Goal: Information Seeking & Learning: Learn about a topic

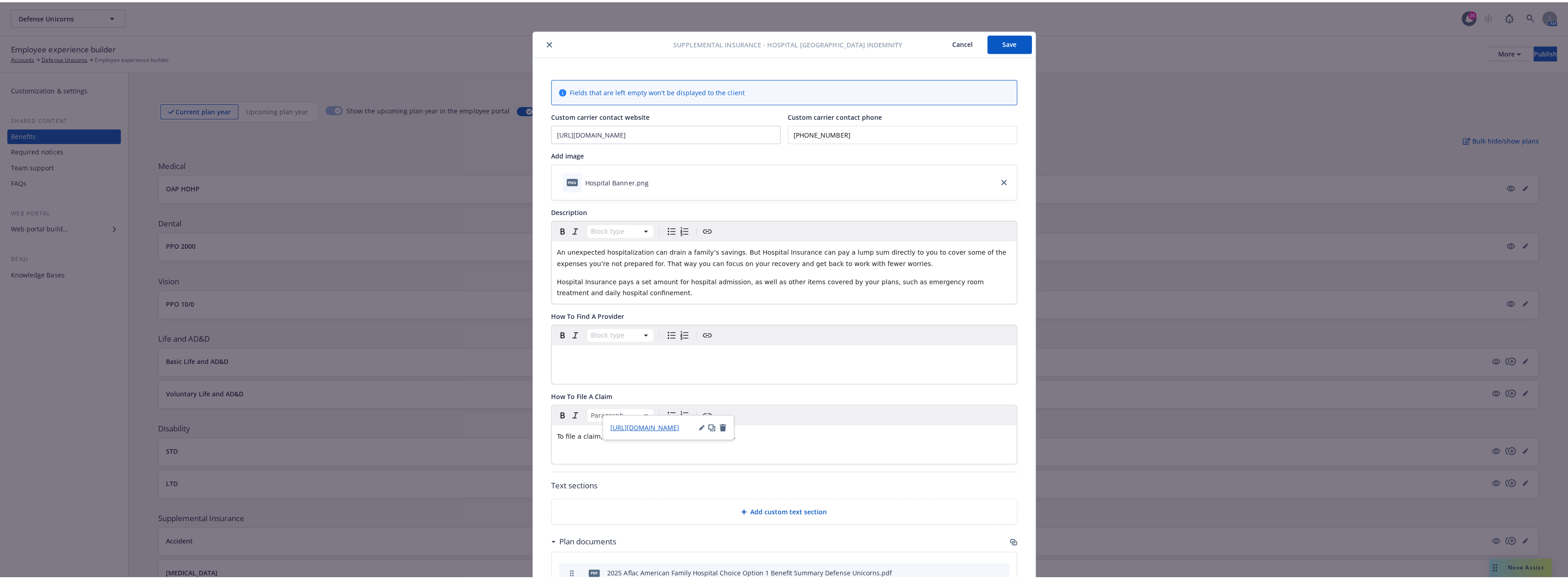
scroll to position [27, 0]
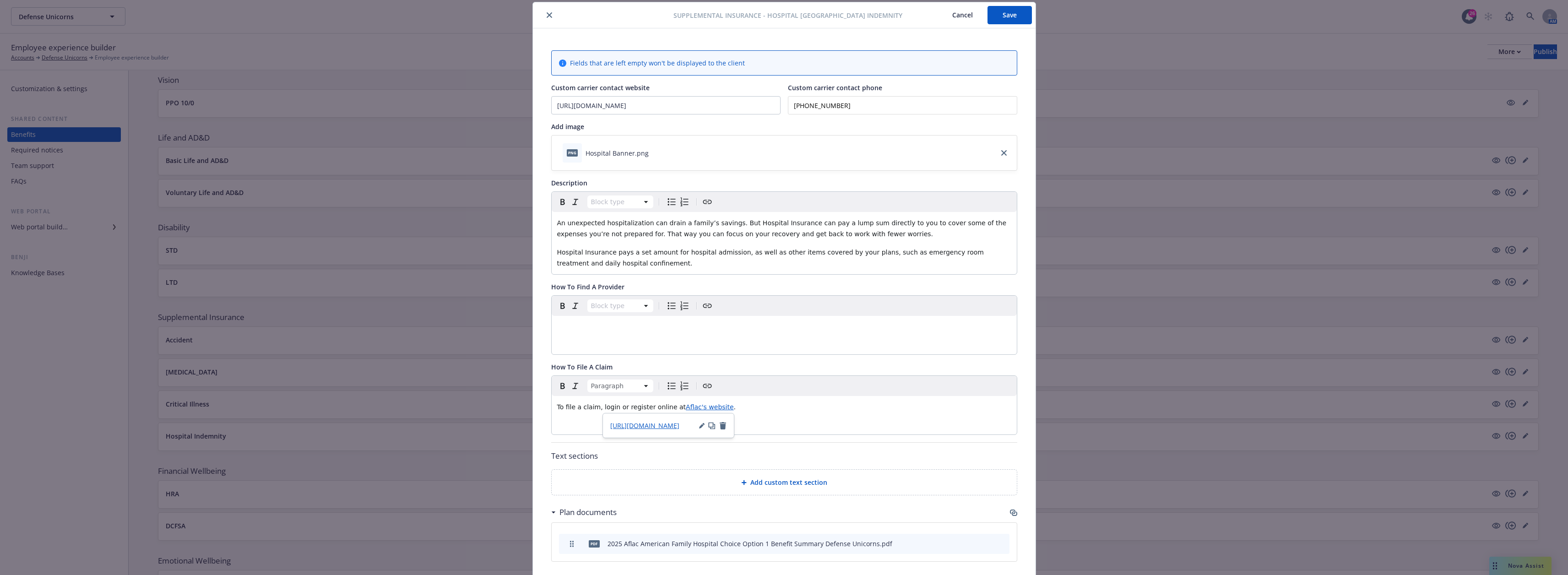
click at [546, 15] on icon "close" at bounding box center [549, 15] width 6 height 6
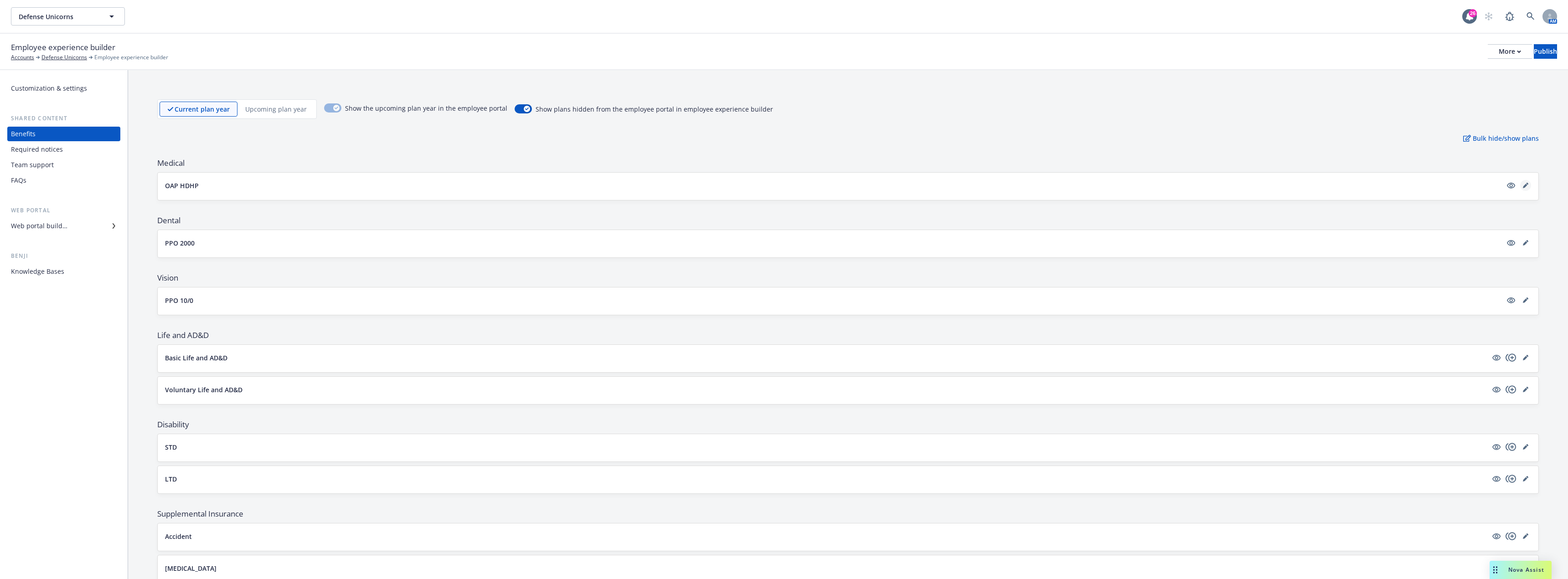
click at [1521, 185] on link "editPencil" at bounding box center [1526, 185] width 11 height 11
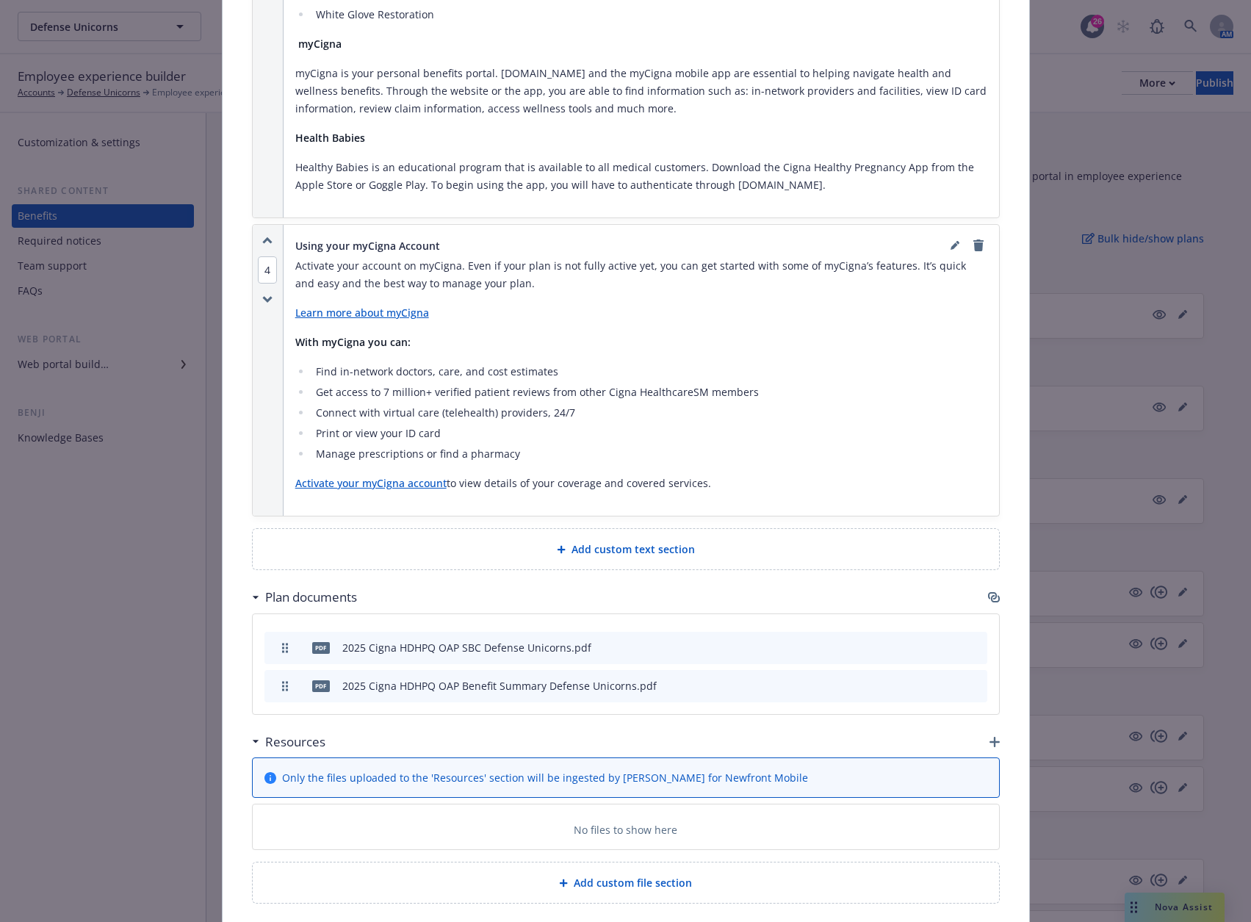
scroll to position [3314, 0]
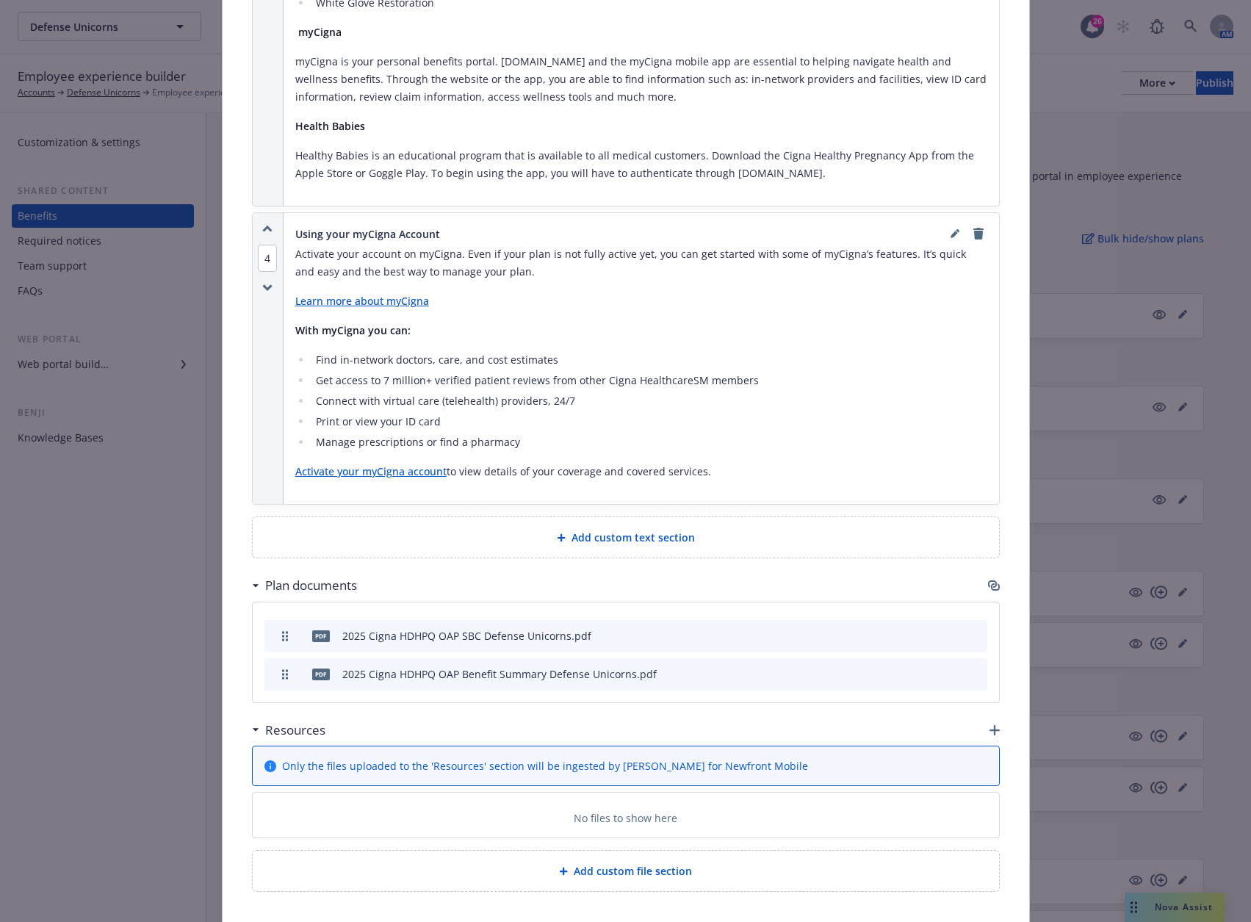
click at [994, 725] on icon "button" at bounding box center [995, 730] width 10 height 10
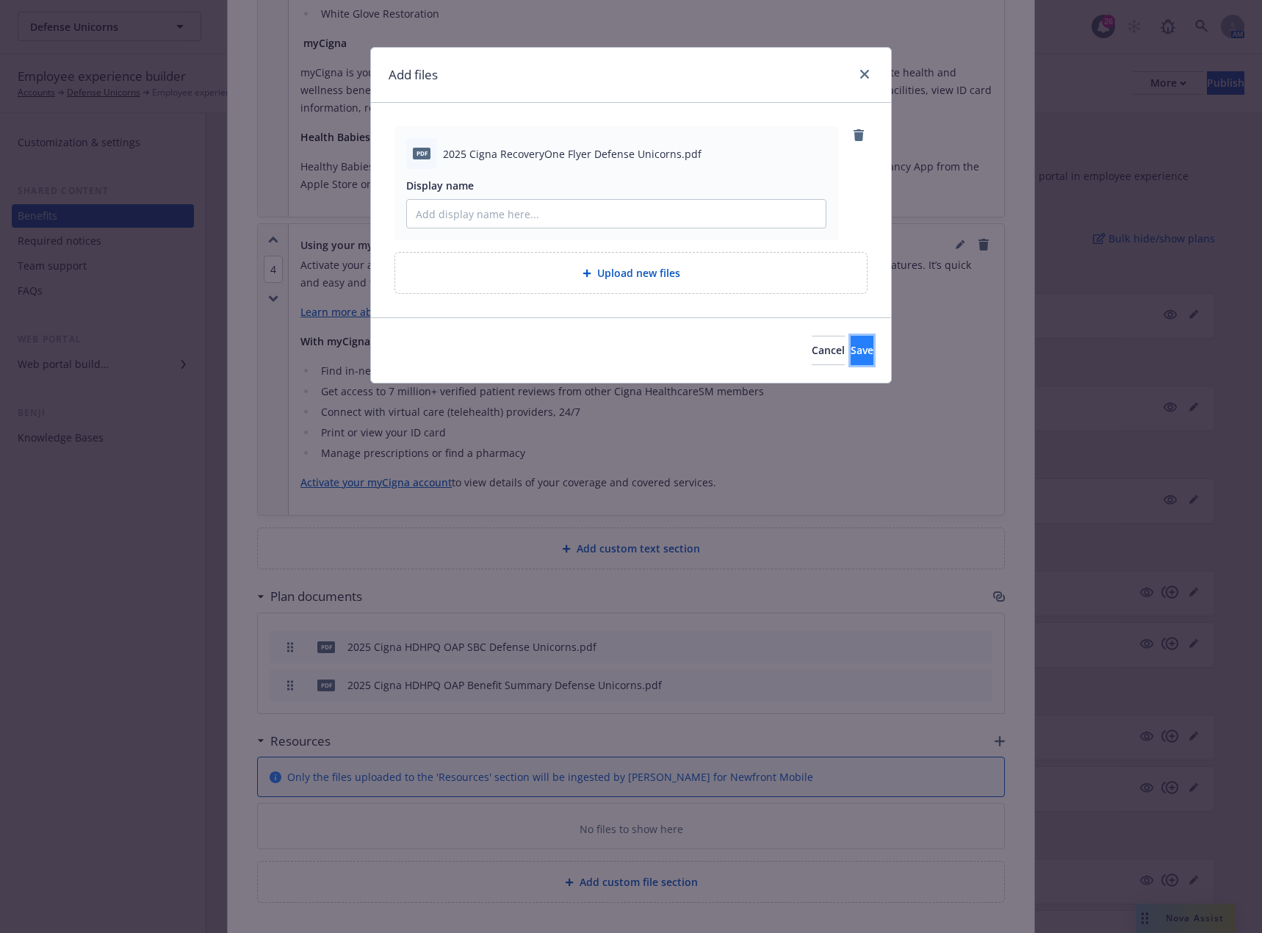
click at [851, 343] on span "Save" at bounding box center [862, 350] width 23 height 14
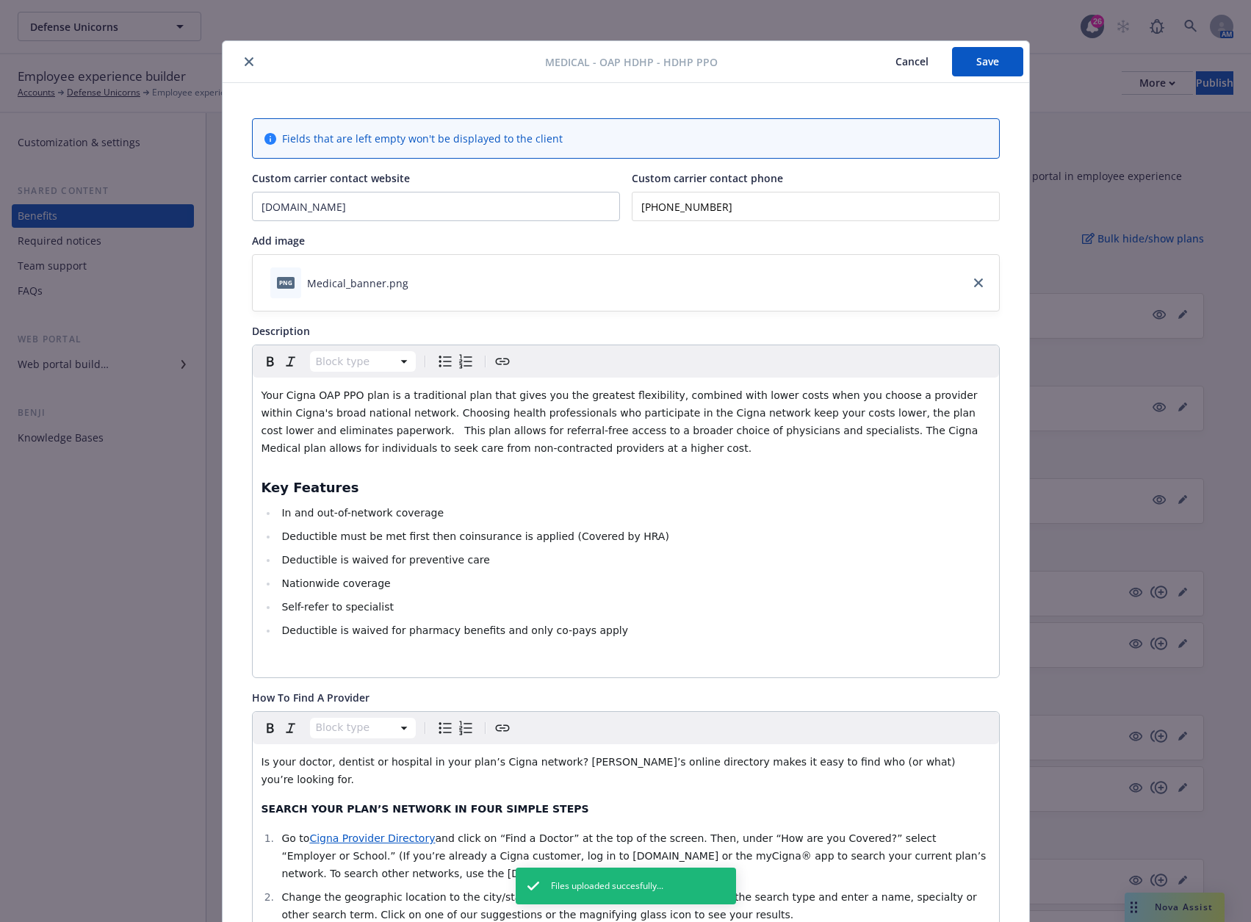
scroll to position [0, 0]
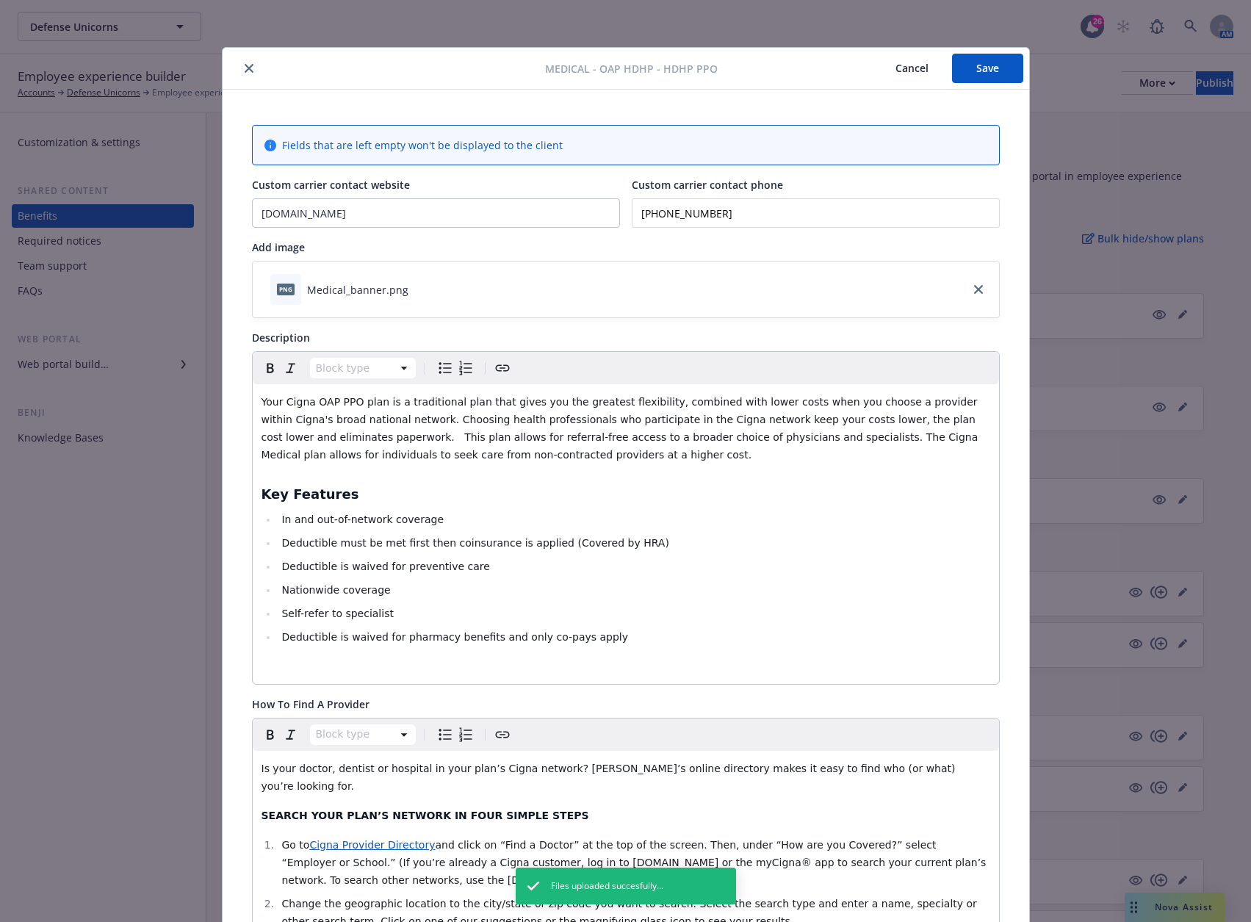
click at [983, 71] on button "Save" at bounding box center [987, 68] width 71 height 29
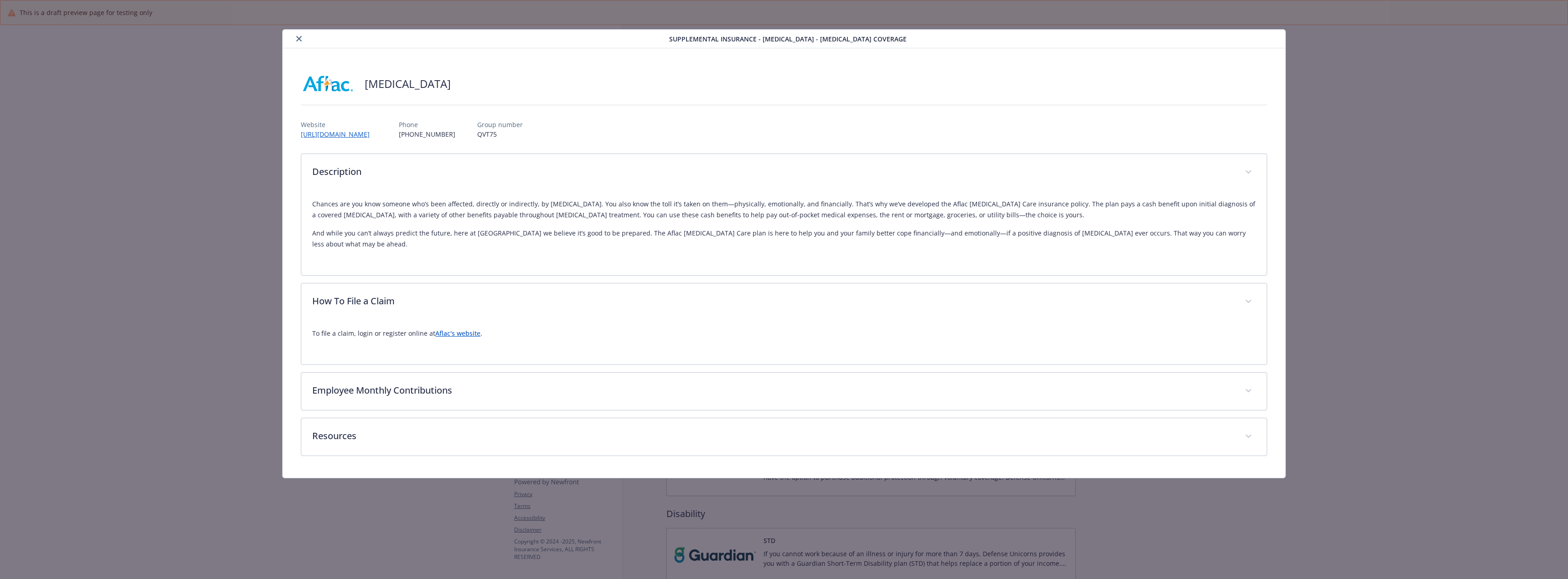
scroll to position [273, 0]
click at [461, 329] on link "Aflac's website" at bounding box center [458, 334] width 45 height 9
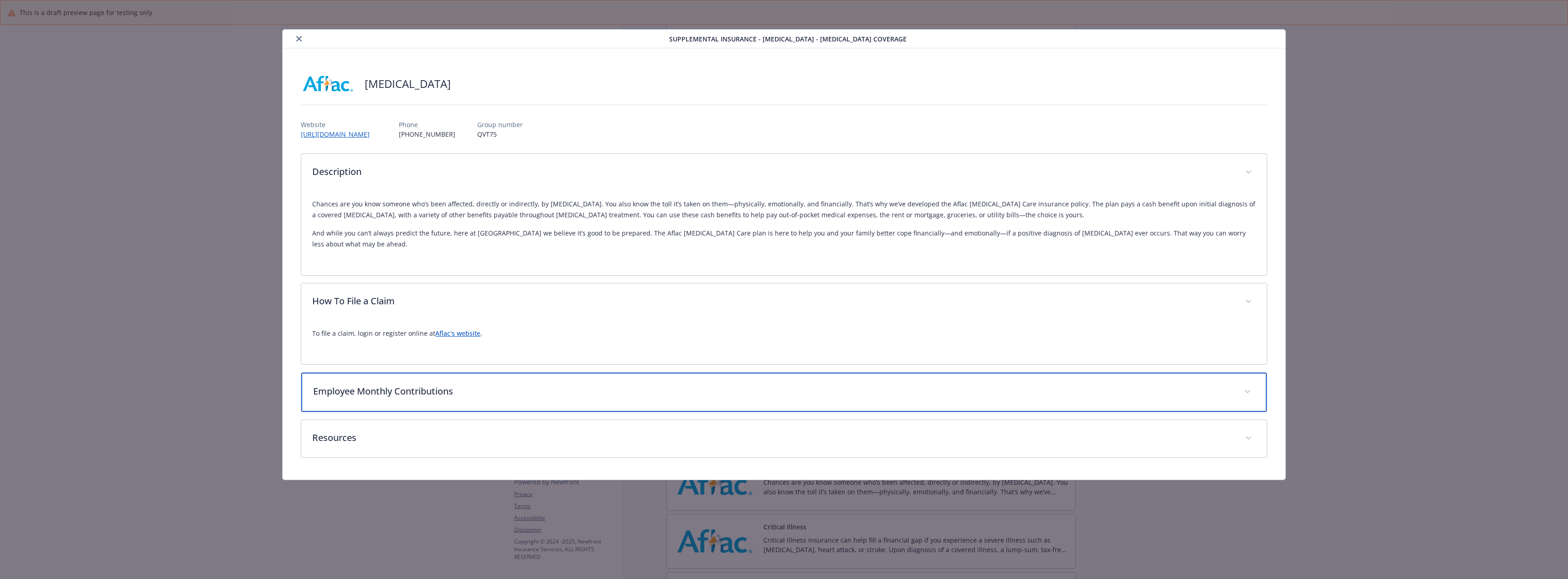
click at [455, 384] on p "Employee Monthly Contributions" at bounding box center [773, 391] width 920 height 14
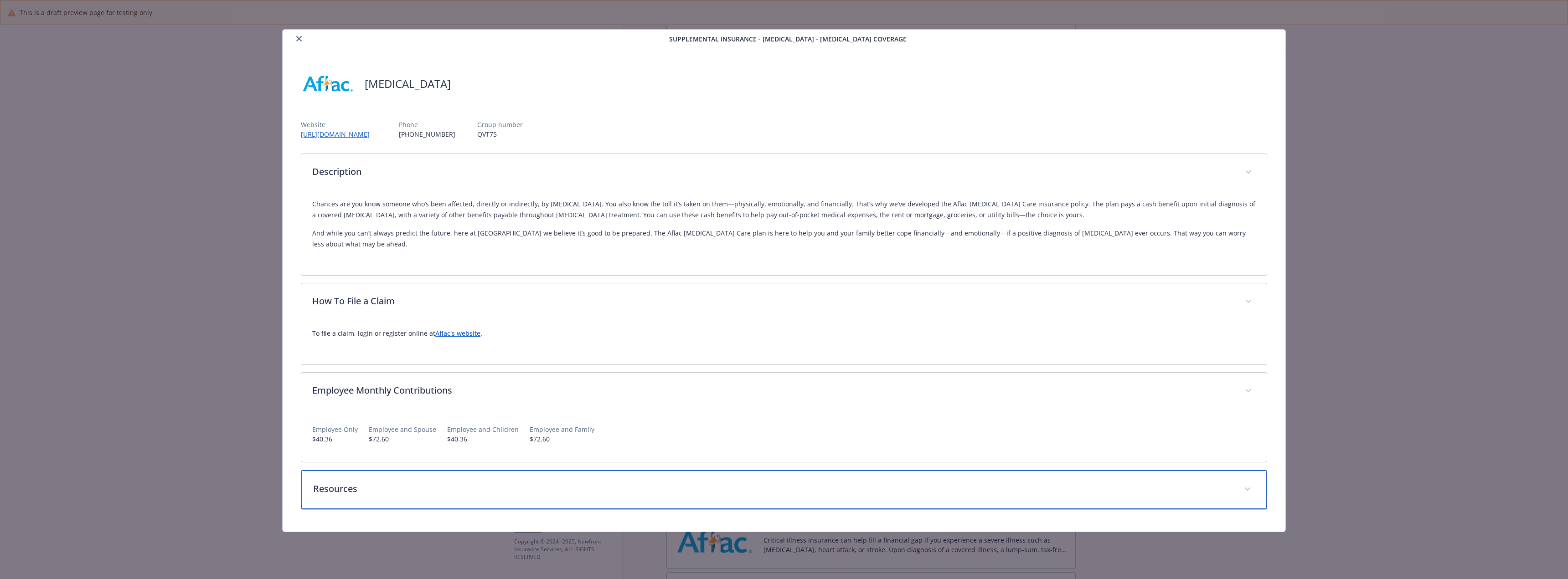
click at [443, 485] on div "Resources" at bounding box center [784, 489] width 965 height 39
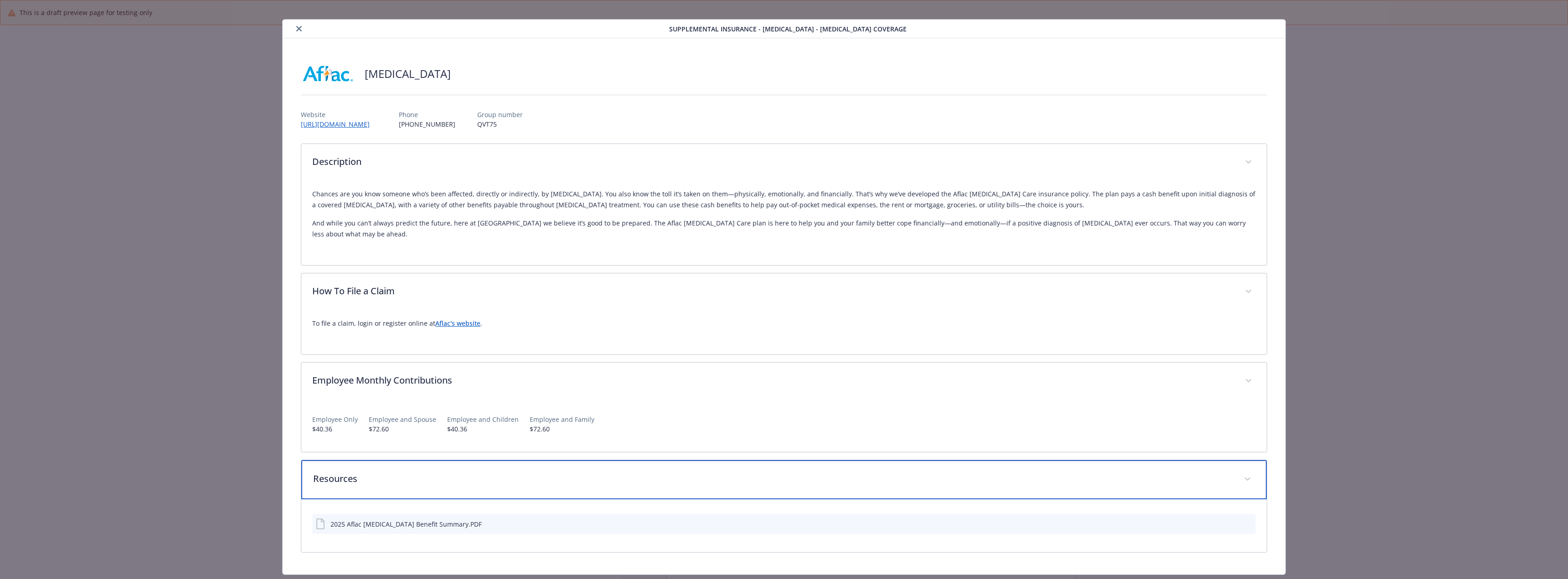
scroll to position [0, 0]
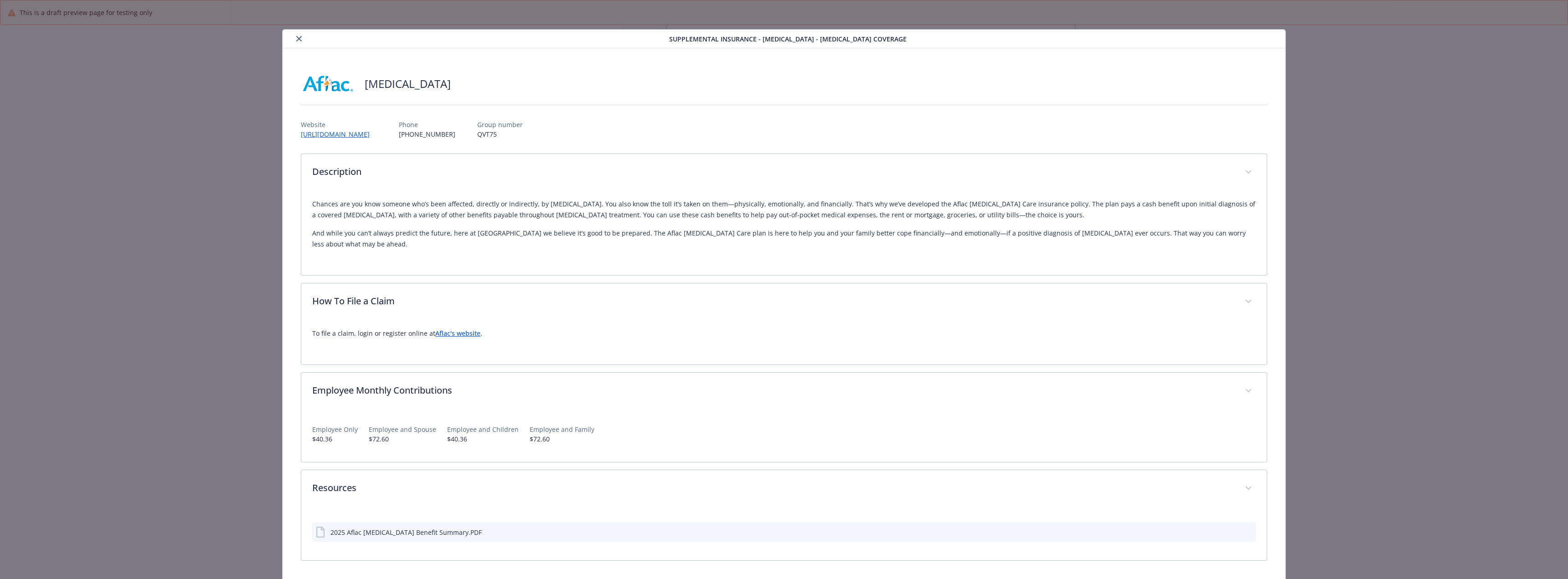
click at [296, 35] on button "close" at bounding box center [299, 39] width 11 height 11
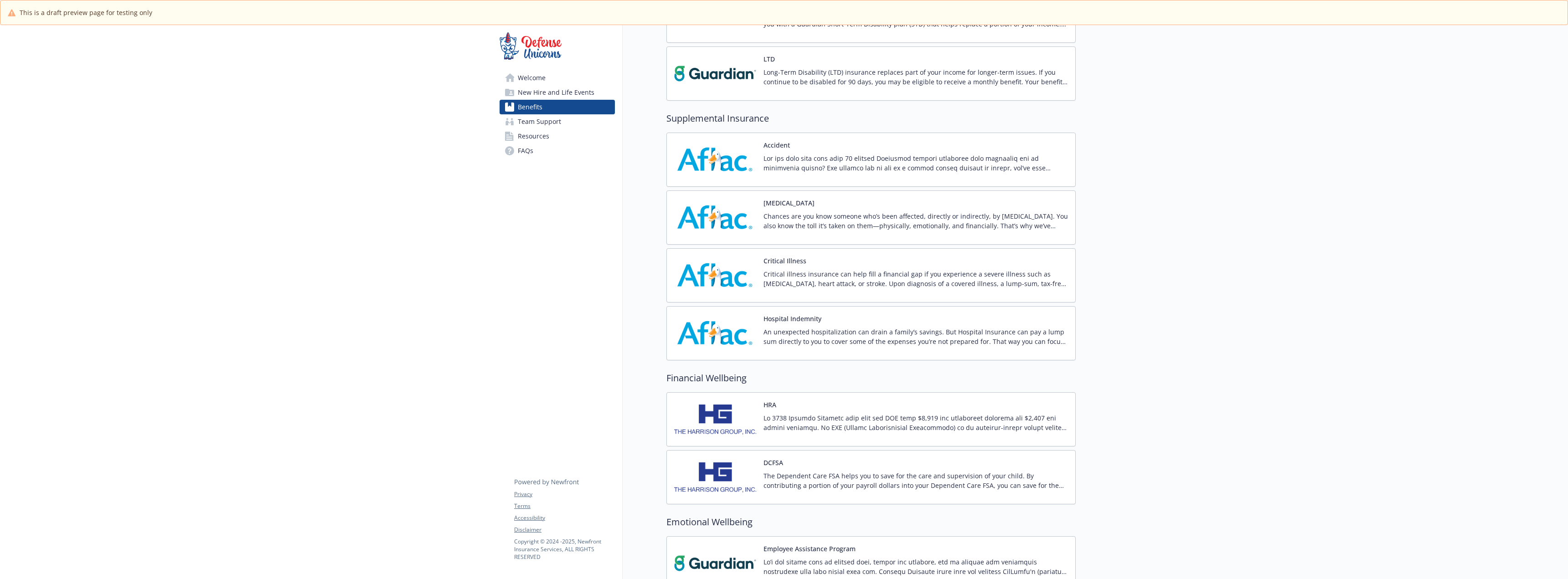
scroll to position [623, 0]
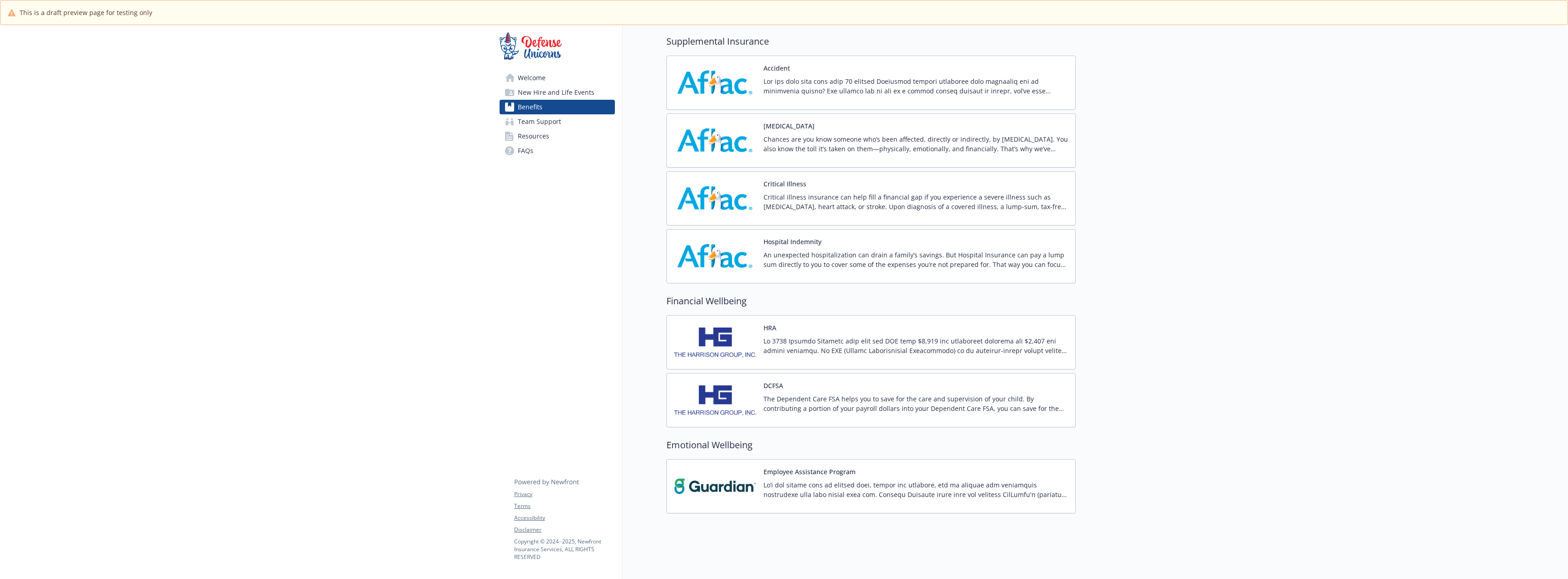
click at [865, 482] on p at bounding box center [915, 490] width 305 height 19
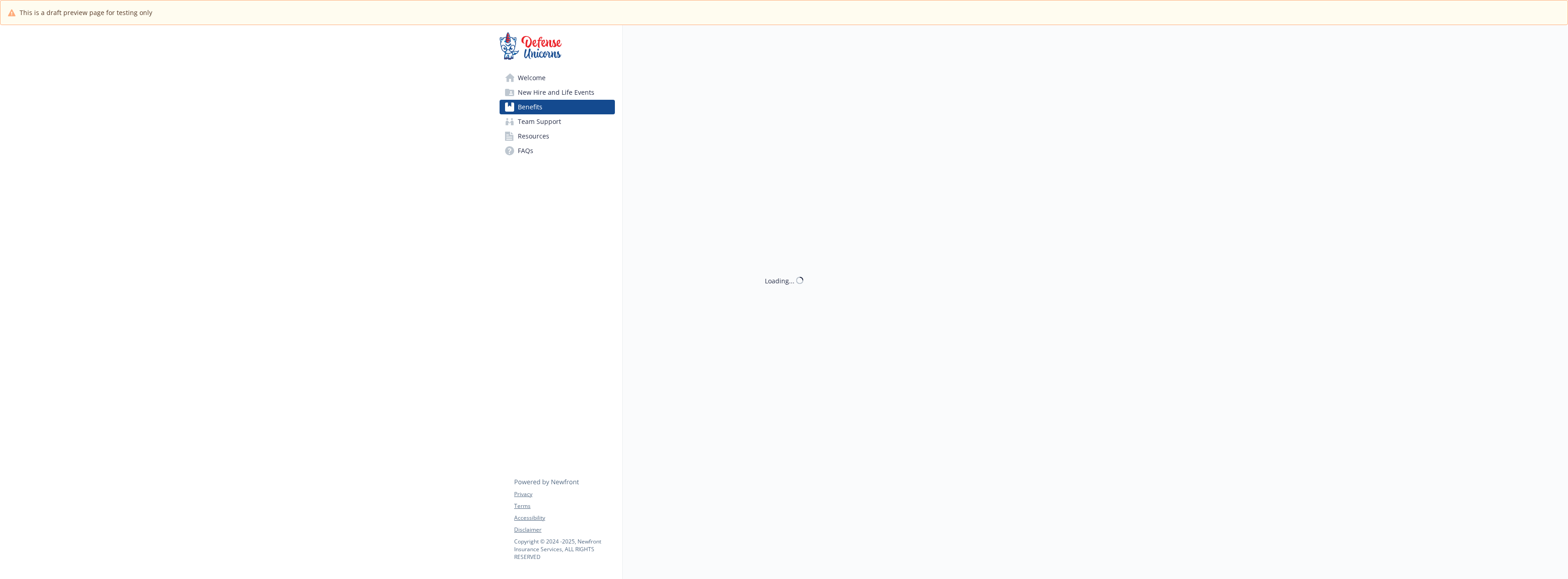
scroll to position [623, 0]
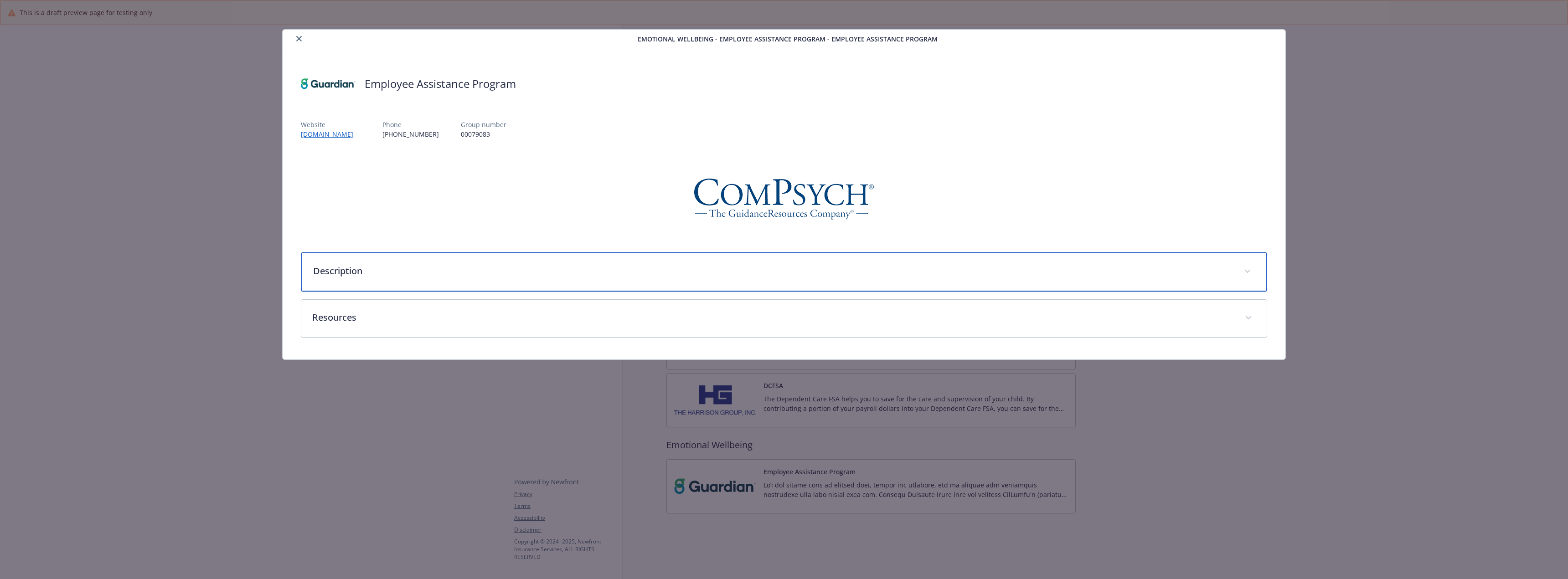
click at [482, 259] on div "Description" at bounding box center [784, 272] width 965 height 39
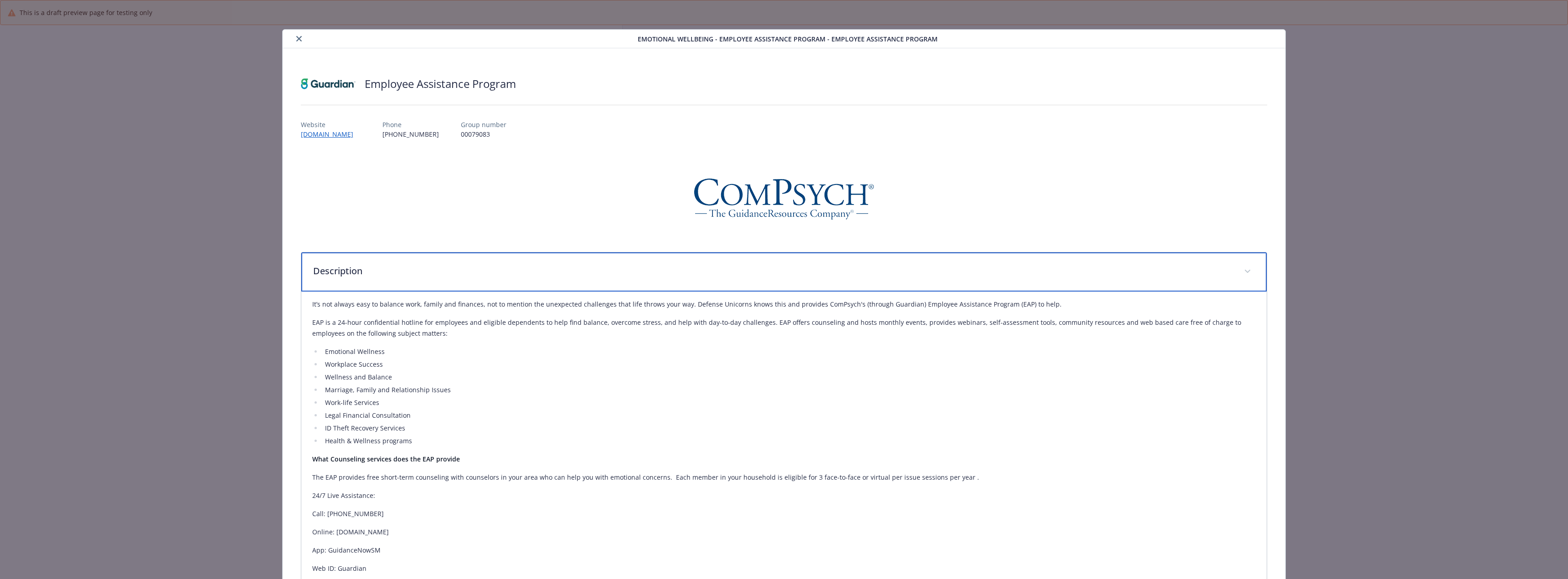
scroll to position [118, 0]
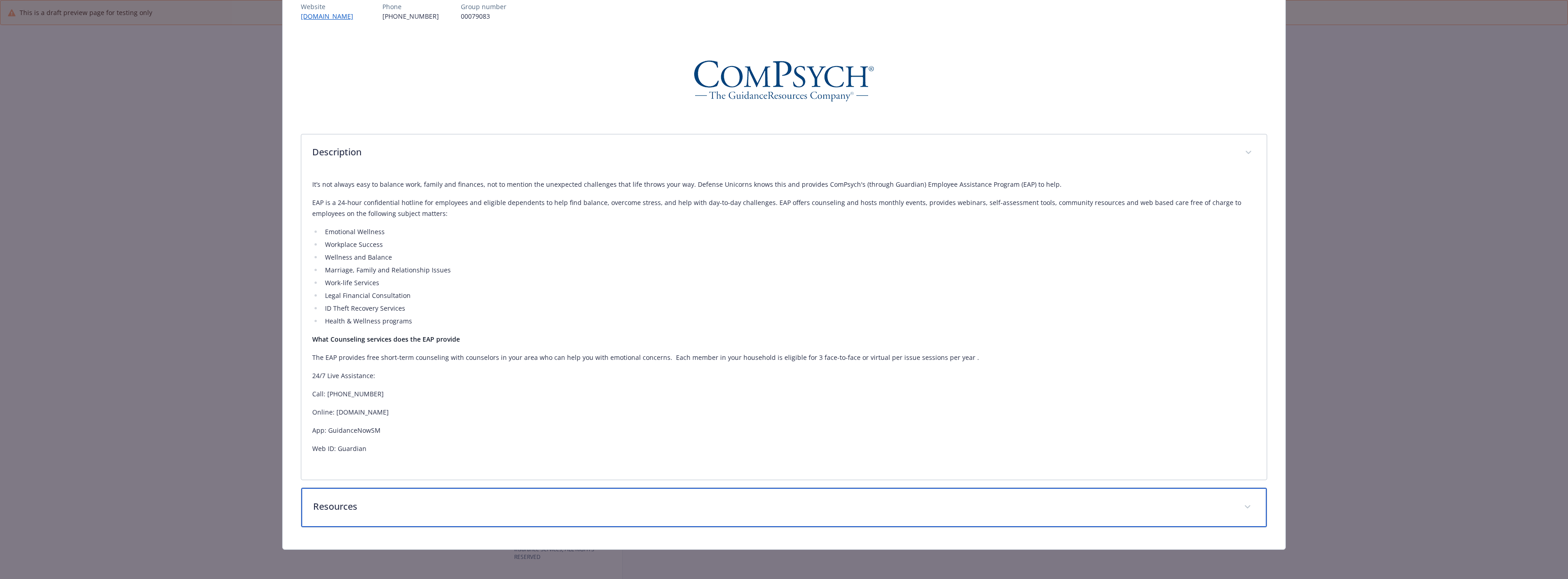
click at [425, 502] on p "Resources" at bounding box center [773, 506] width 920 height 14
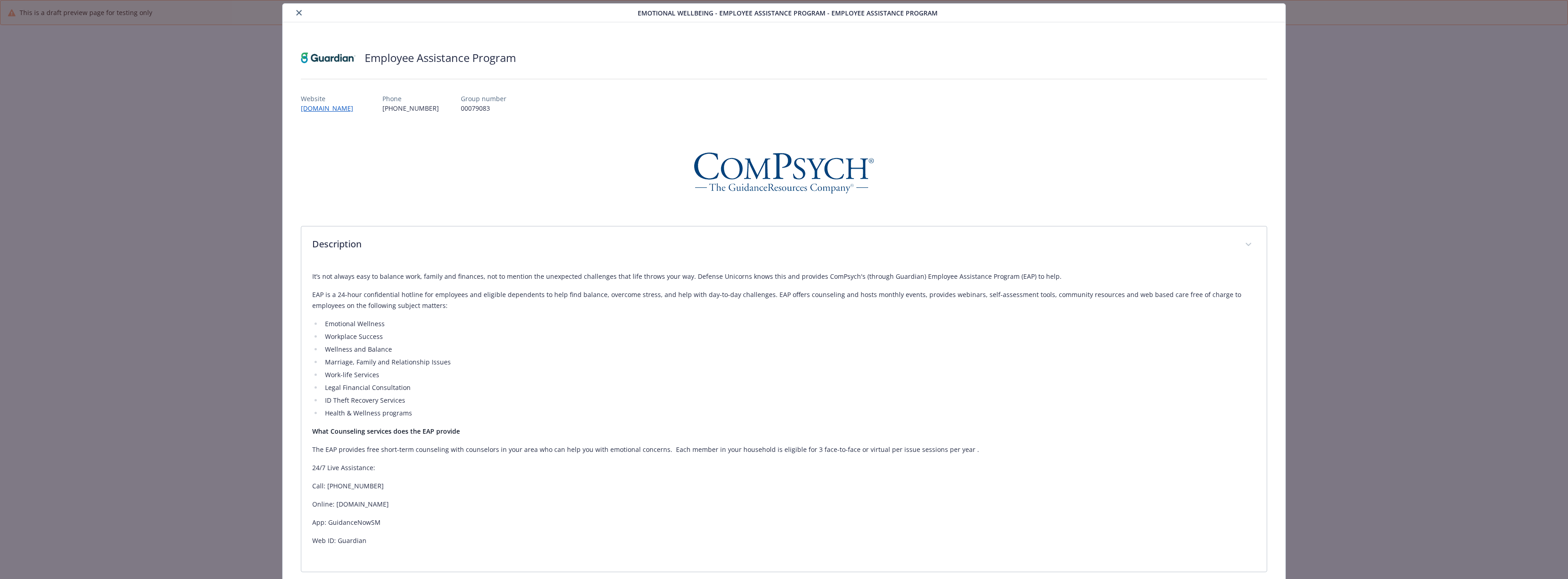
scroll to position [0, 0]
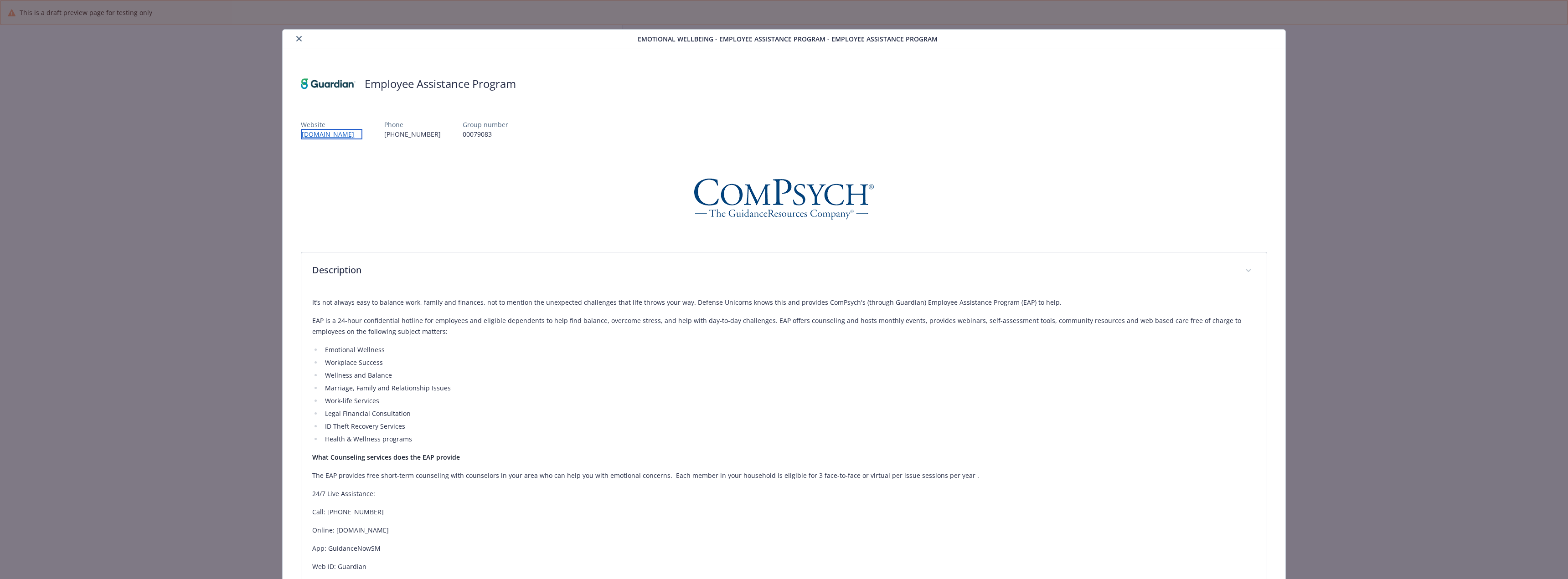
click at [341, 138] on link "[DOMAIN_NAME]" at bounding box center [331, 134] width 61 height 11
click at [303, 37] on button "close" at bounding box center [299, 39] width 11 height 11
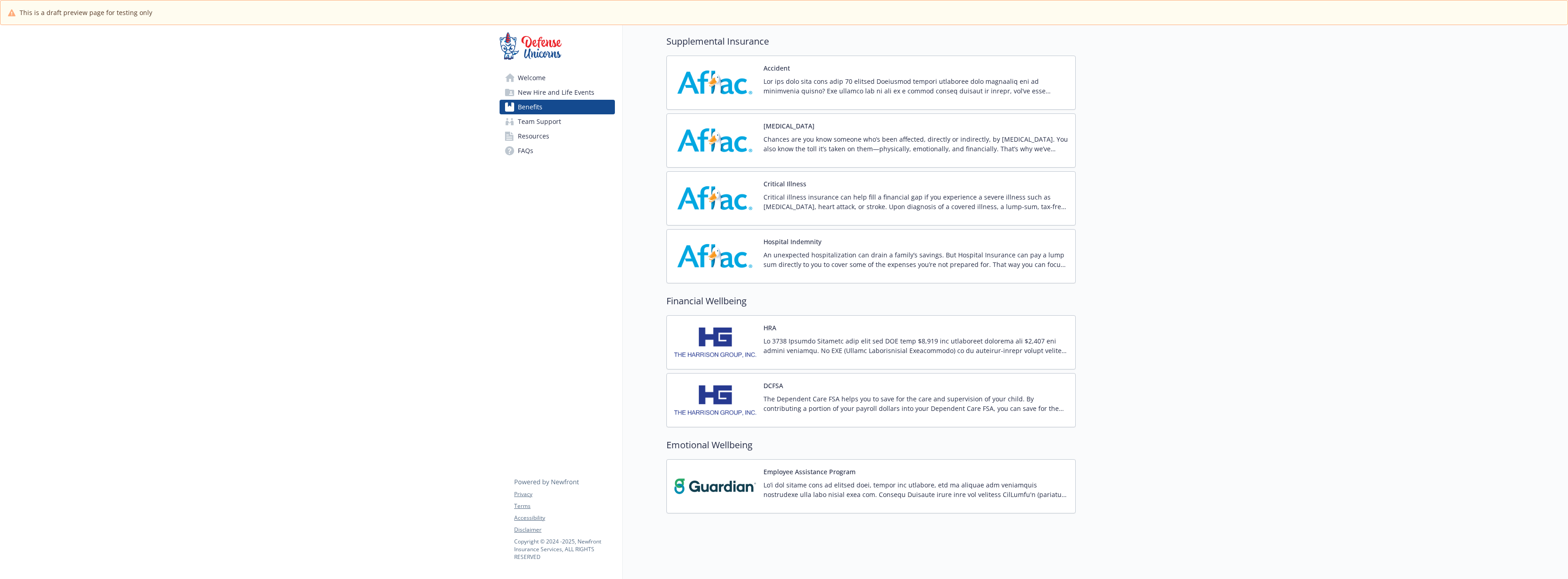
click at [842, 387] on div "DCFSA The Dependent Care FSA helps you to save for the care and supervision of …" at bounding box center [915, 400] width 305 height 38
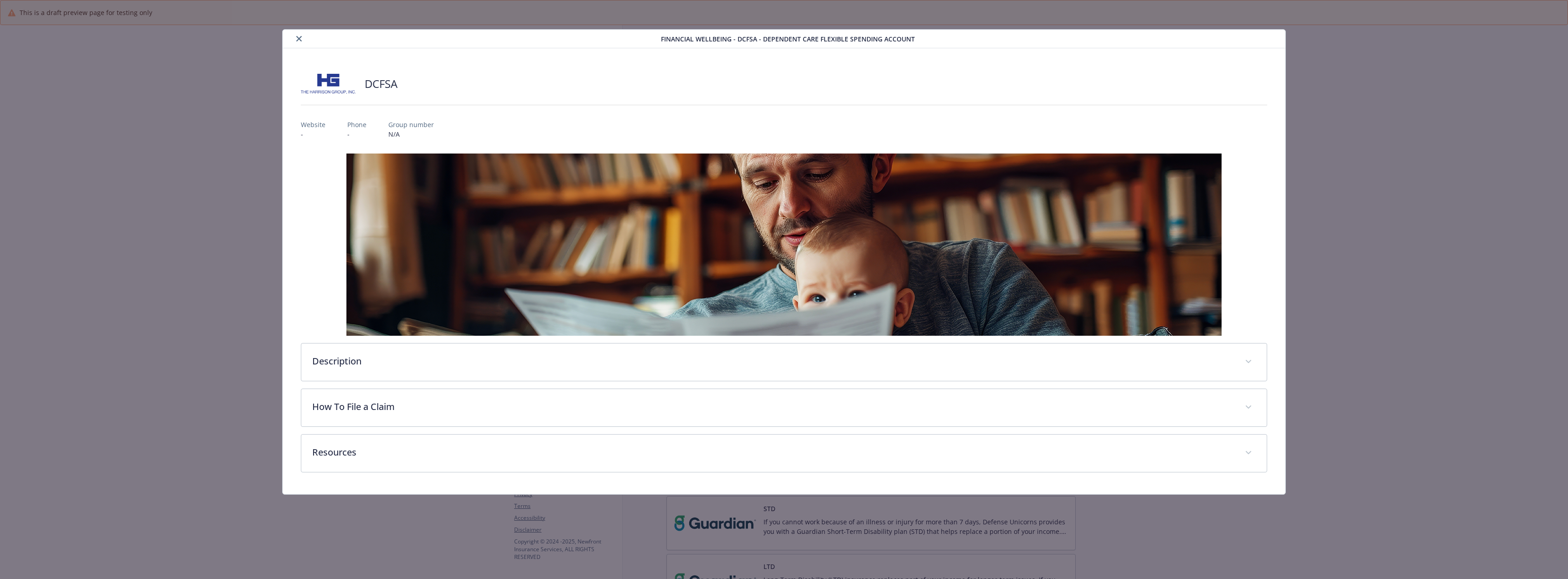
scroll to position [623, 0]
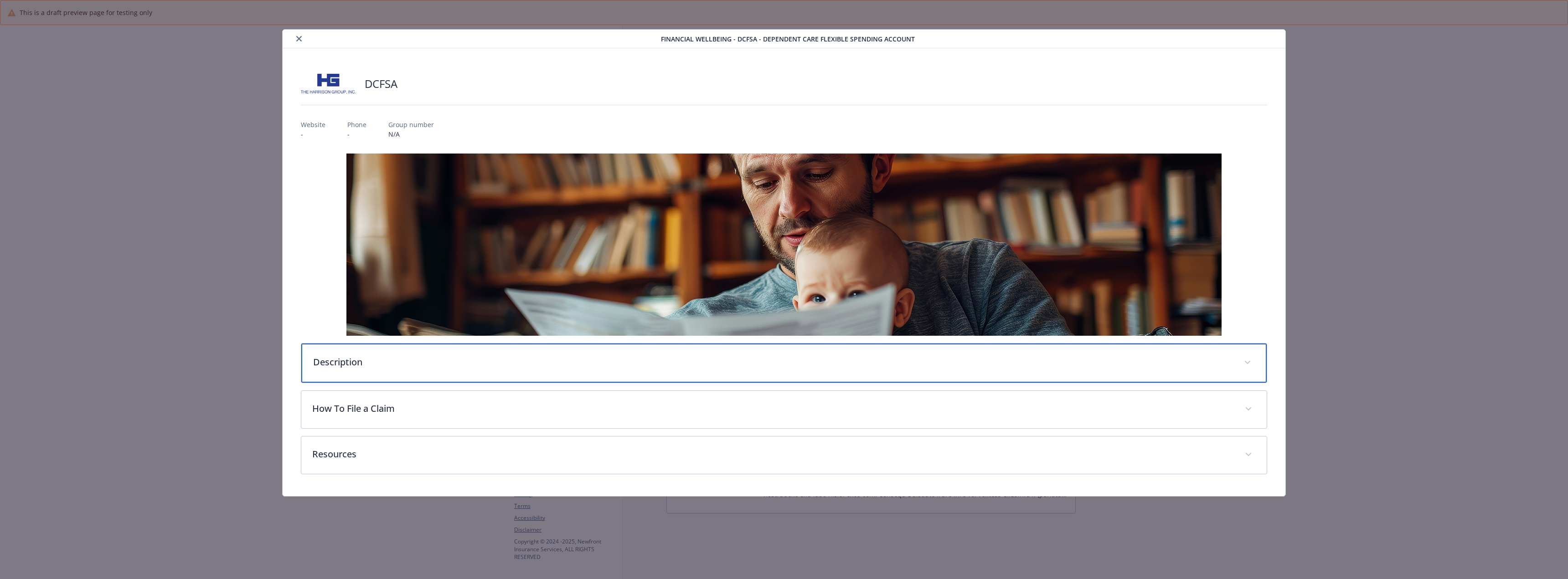
click at [648, 368] on div "Description" at bounding box center [784, 363] width 965 height 39
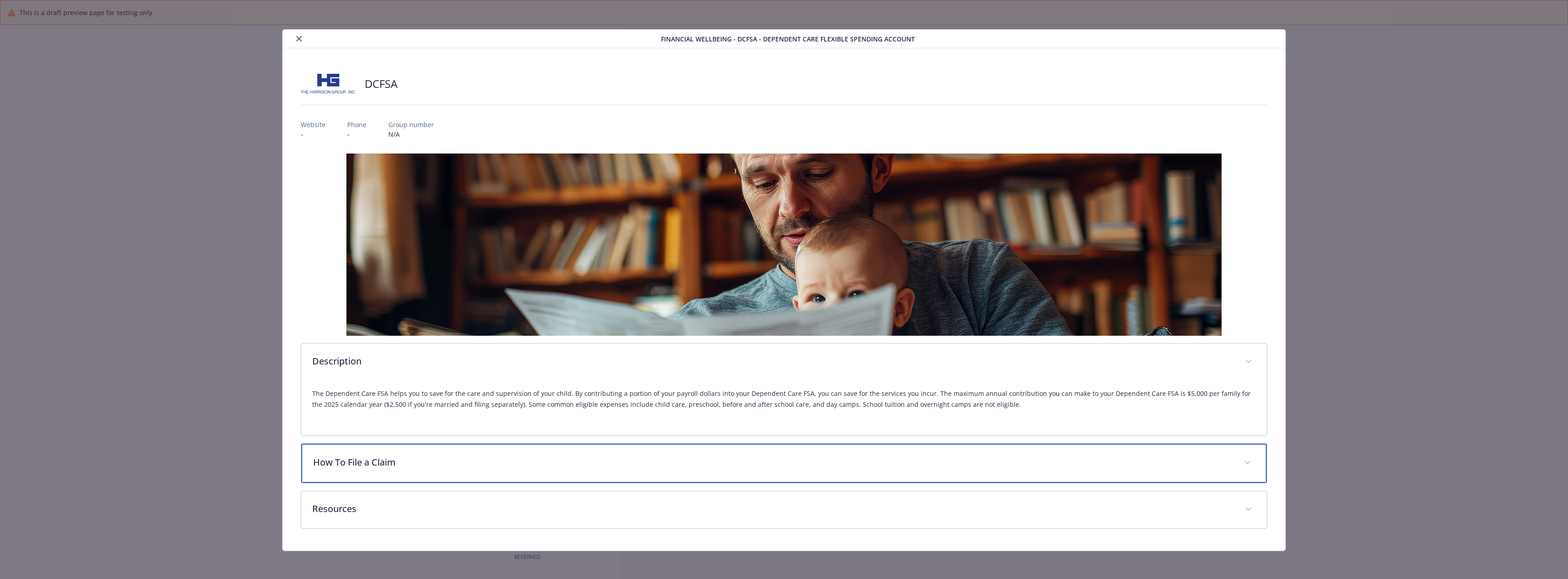
click at [615, 466] on p "How To File a Claim" at bounding box center [773, 462] width 920 height 14
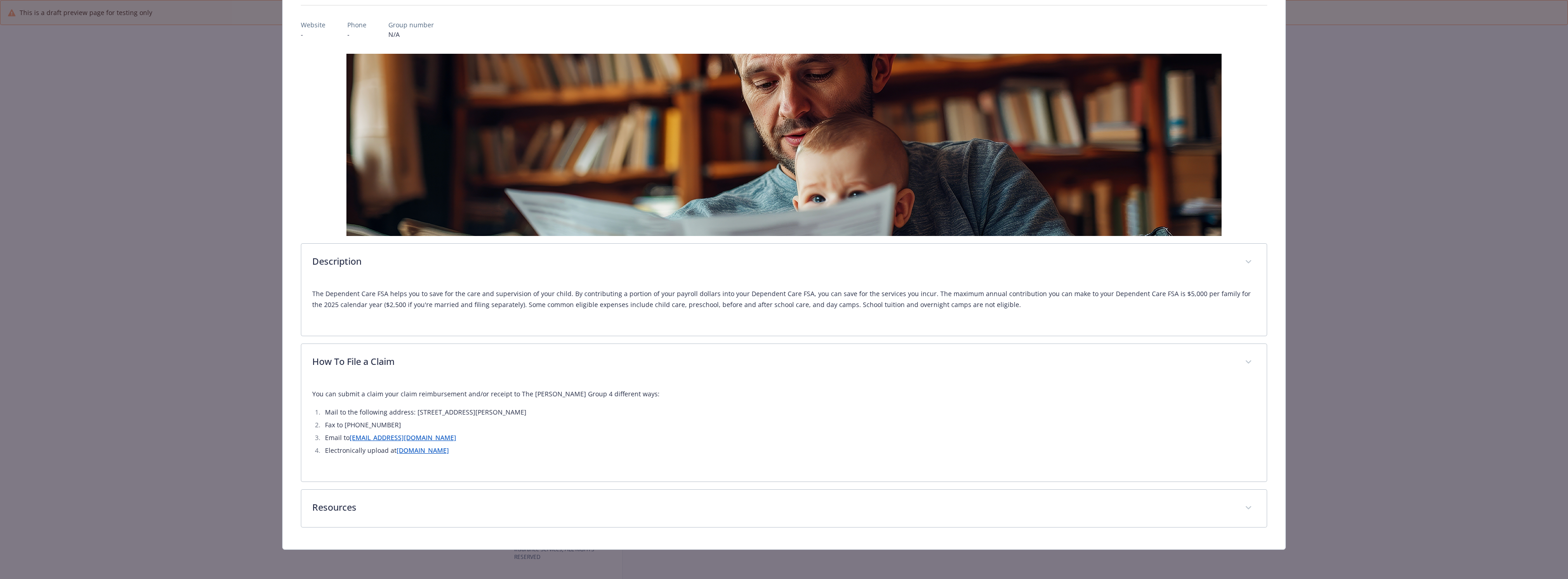
scroll to position [100, 0]
click at [447, 436] on link "[EMAIL_ADDRESS][DOMAIN_NAME]" at bounding box center [403, 438] width 107 height 9
click at [422, 451] on link "[DOMAIN_NAME]" at bounding box center [422, 450] width 53 height 9
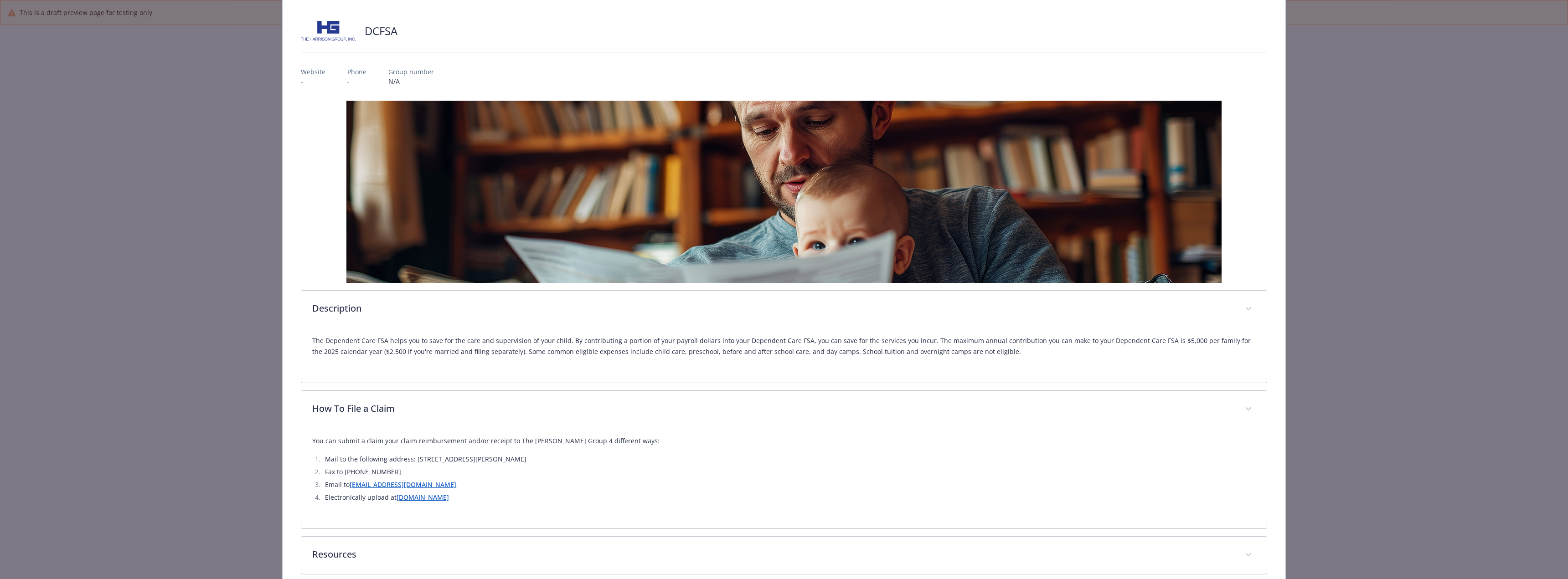
scroll to position [0, 0]
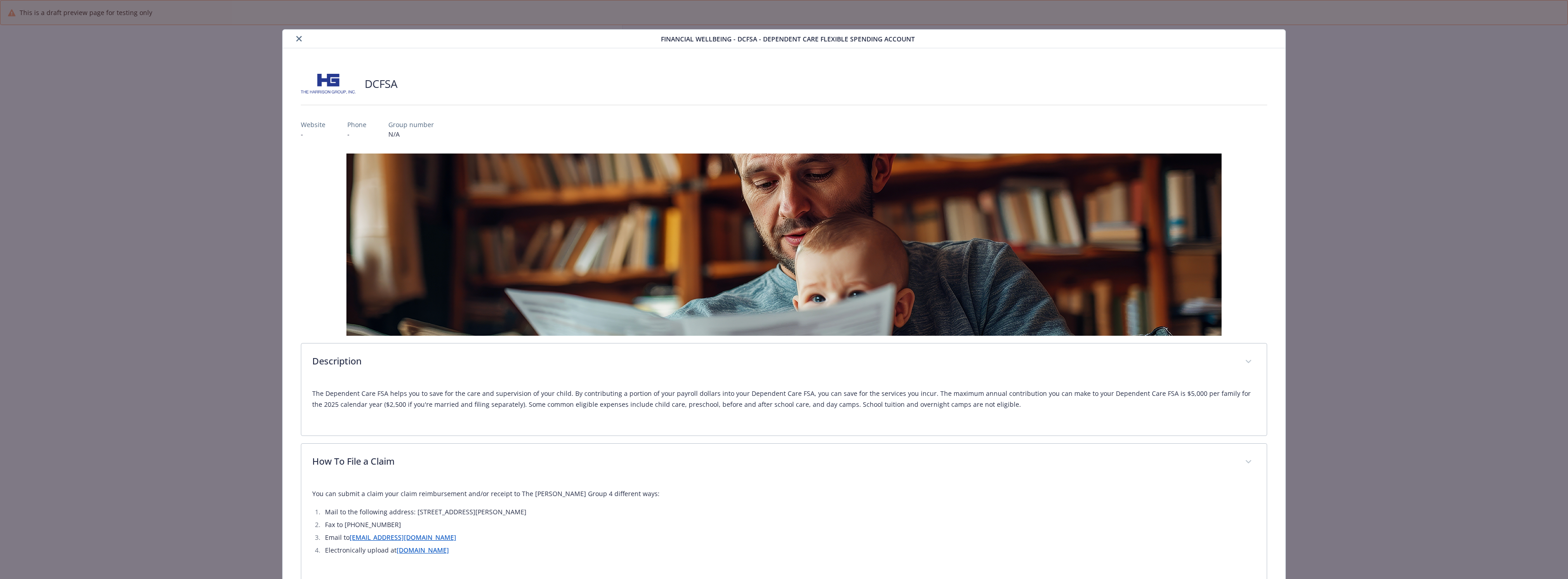
click at [298, 38] on icon "close" at bounding box center [299, 38] width 6 height 6
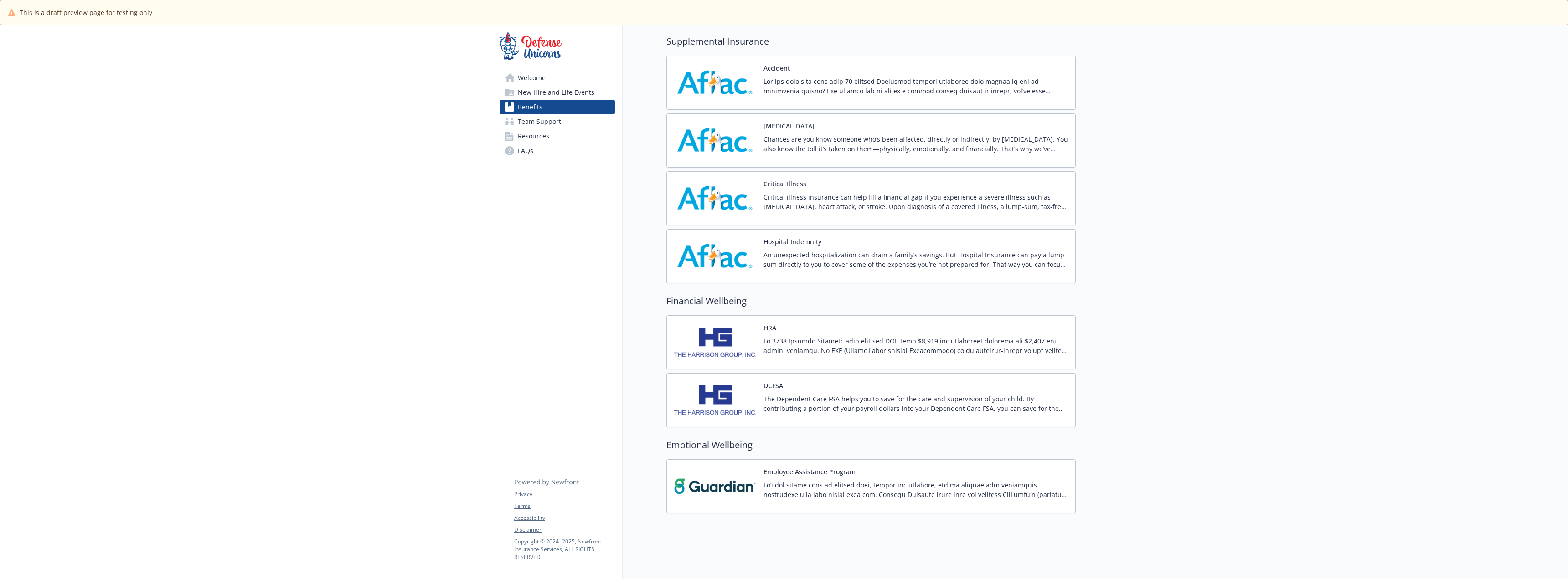
click at [746, 329] on img at bounding box center [715, 342] width 82 height 38
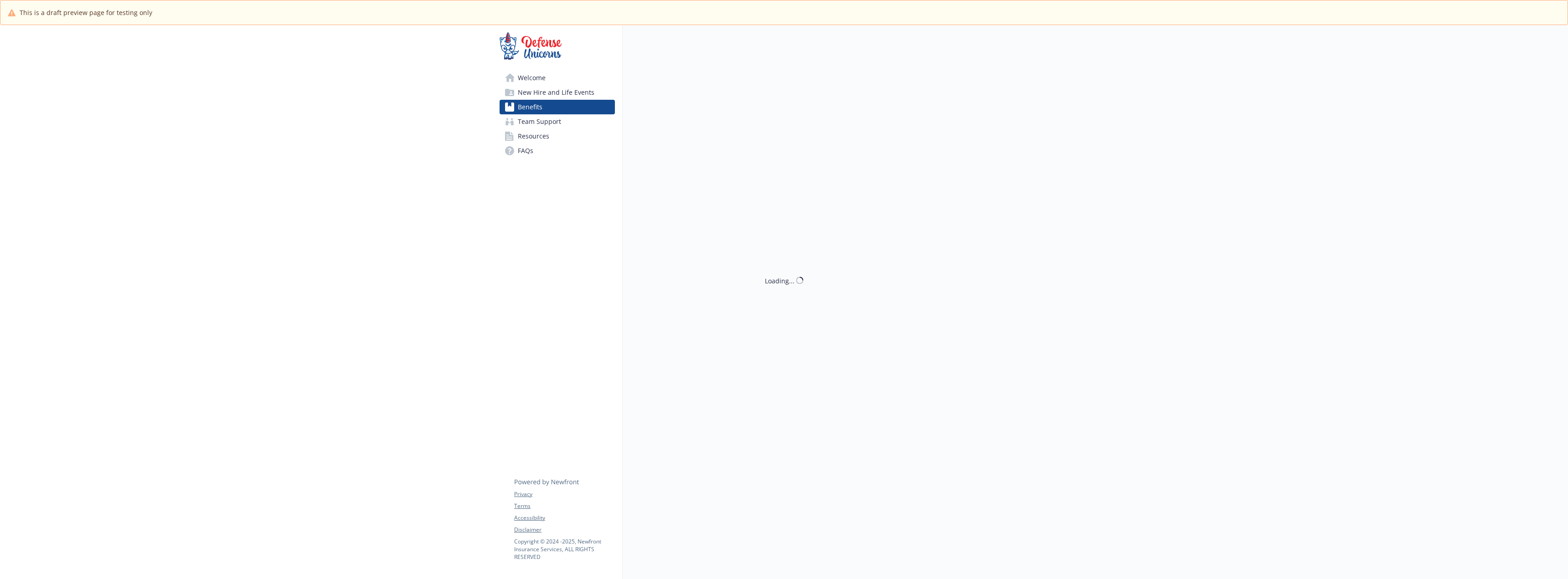
scroll to position [623, 0]
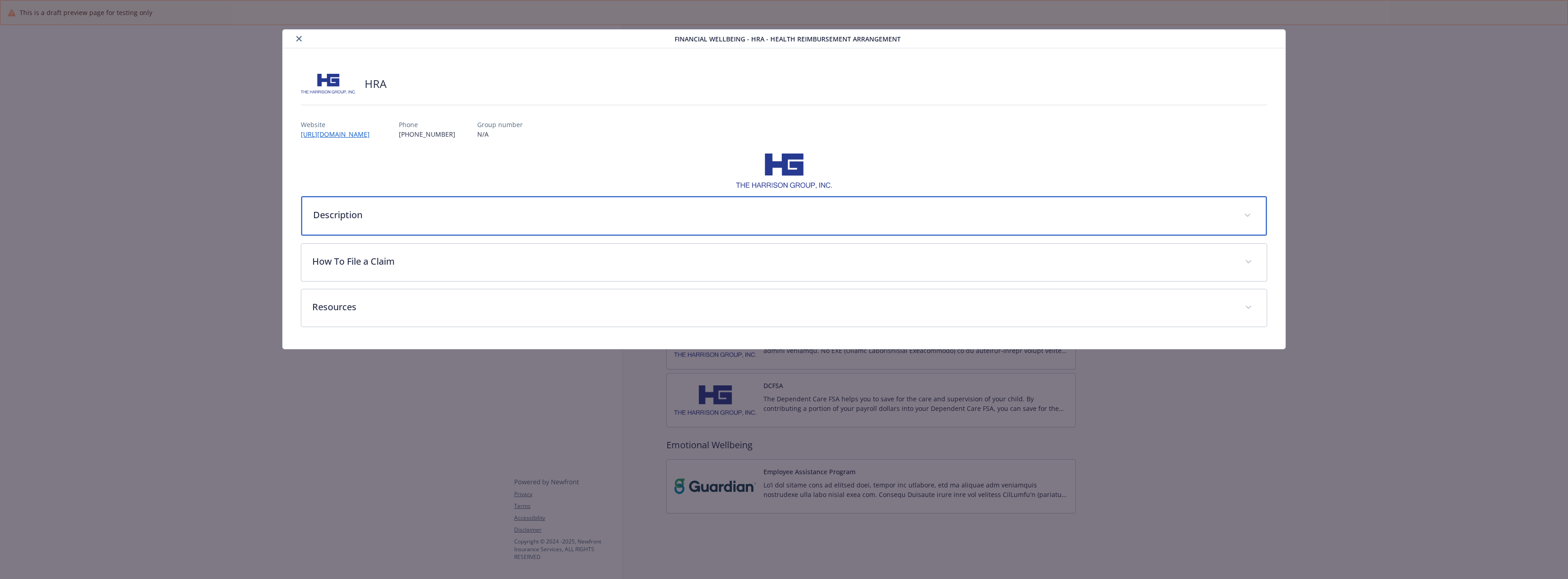
click at [433, 217] on p "Description" at bounding box center [773, 215] width 920 height 14
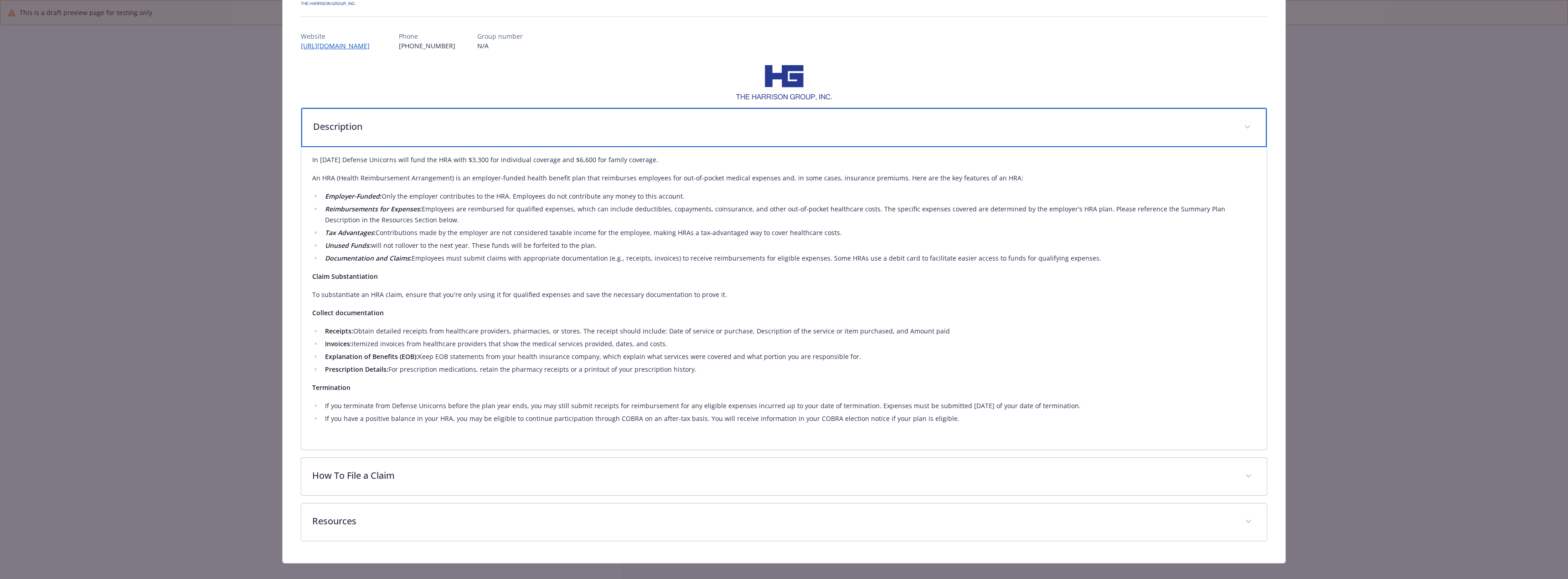
scroll to position [102, 0]
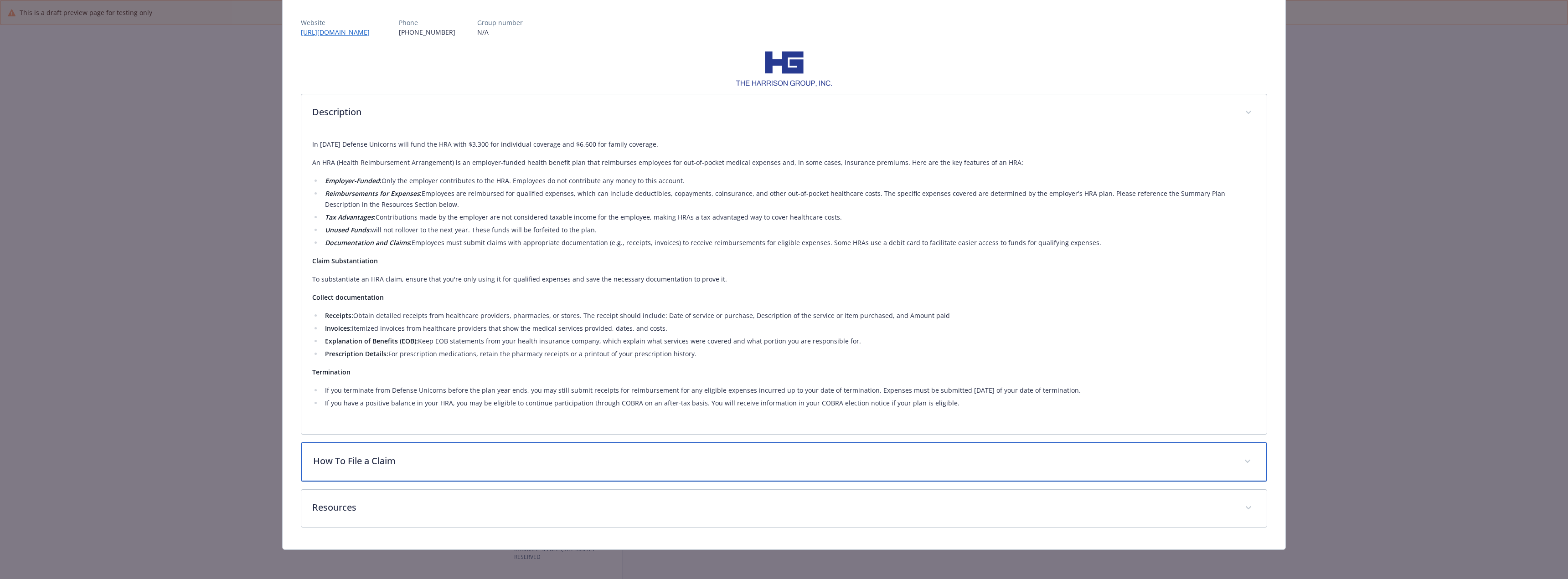
click at [401, 449] on div "How To File a Claim" at bounding box center [784, 462] width 965 height 39
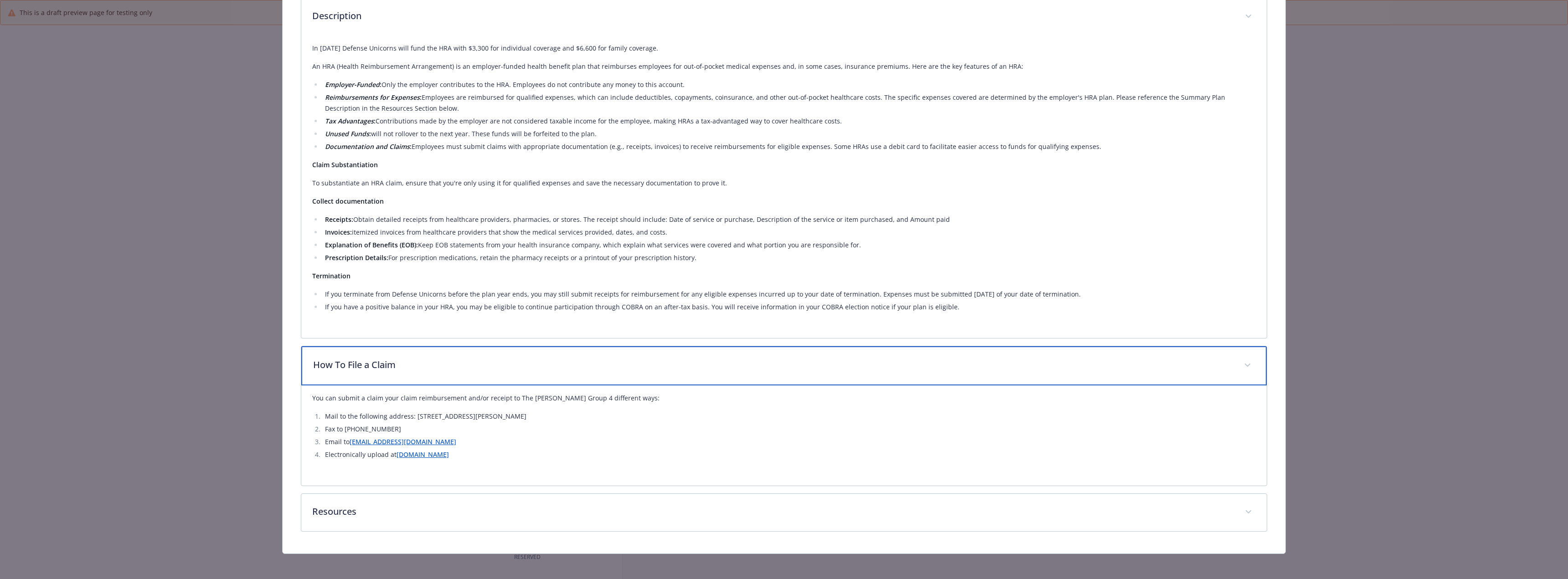
scroll to position [202, 0]
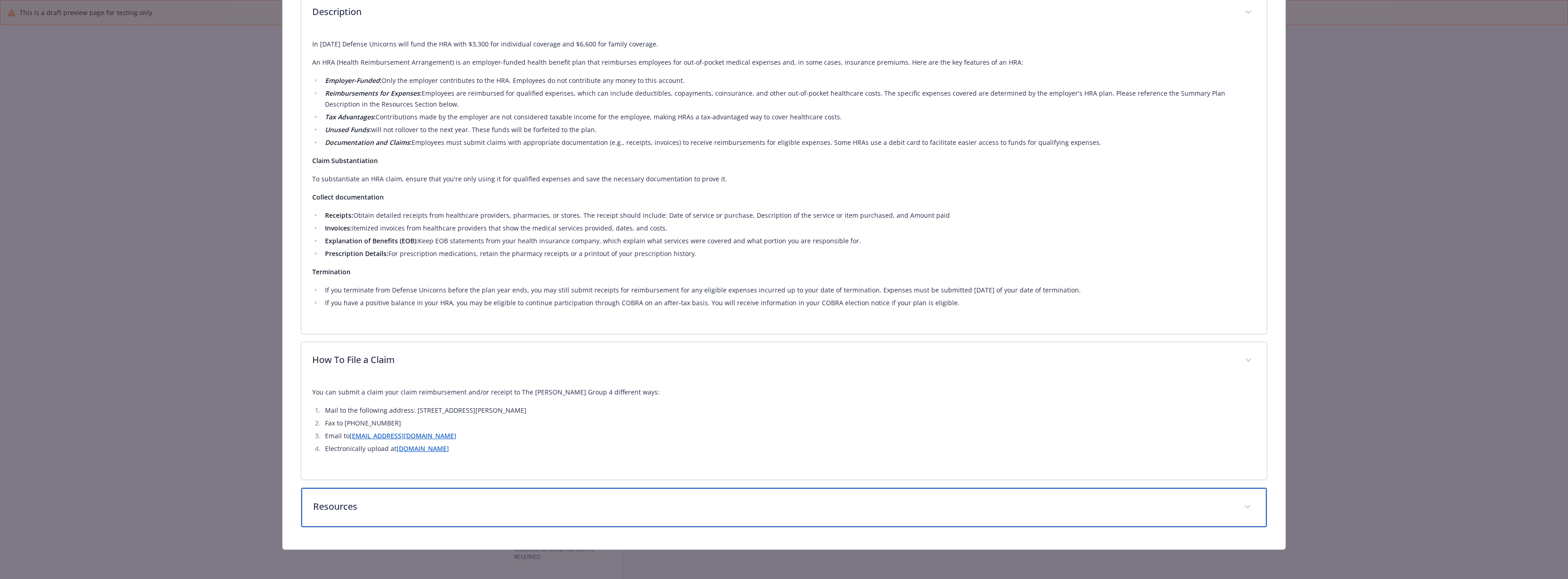
click at [408, 501] on p "Resources" at bounding box center [773, 506] width 920 height 14
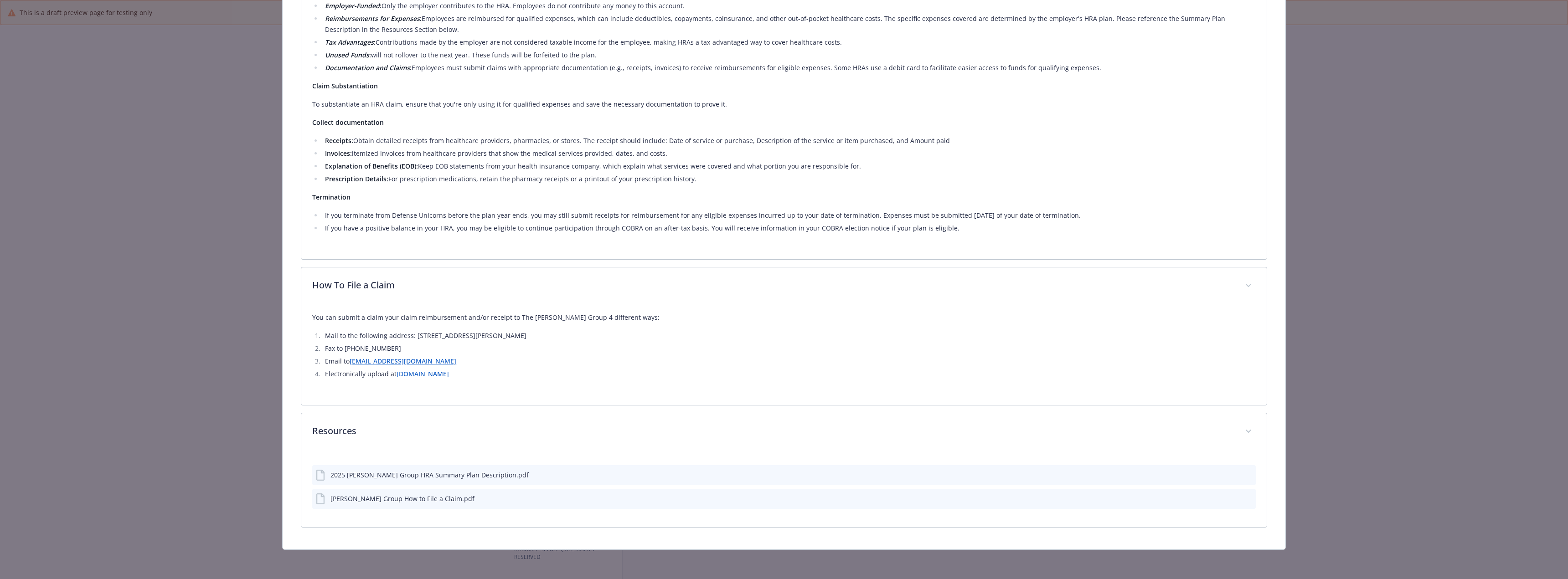
scroll to position [277, 0]
click at [449, 371] on link "[DOMAIN_NAME]" at bounding box center [422, 374] width 53 height 9
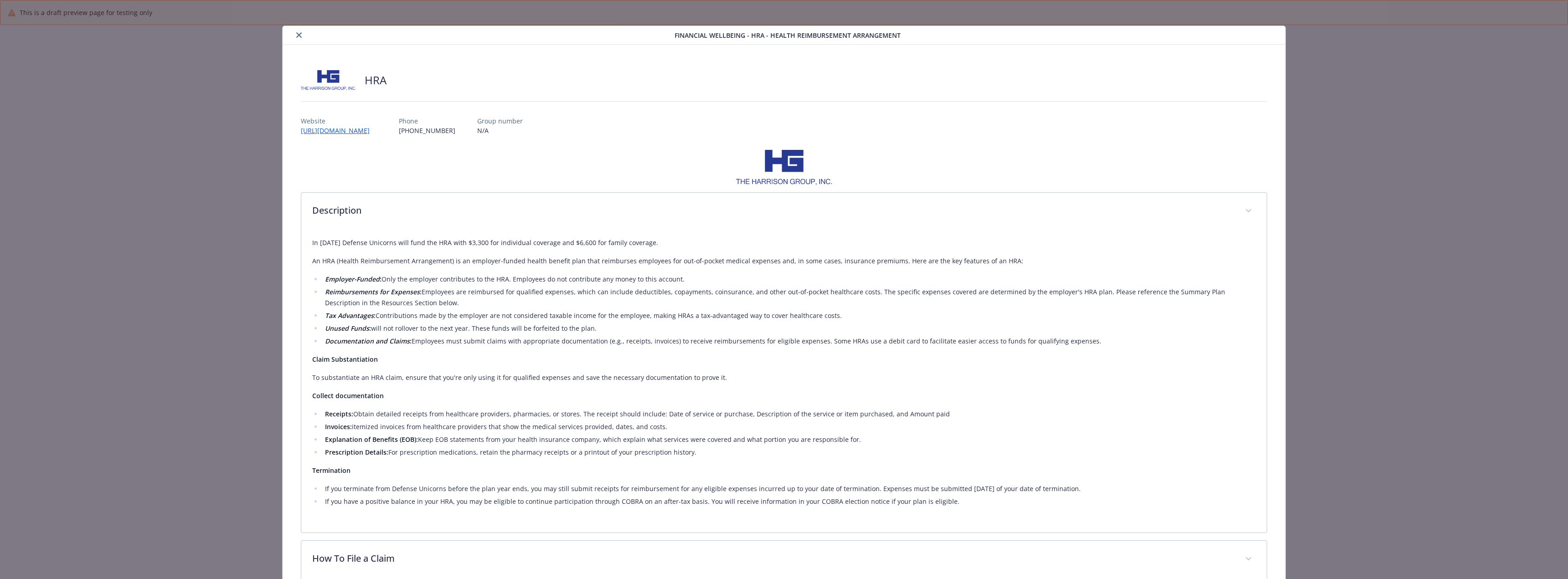
scroll to position [0, 0]
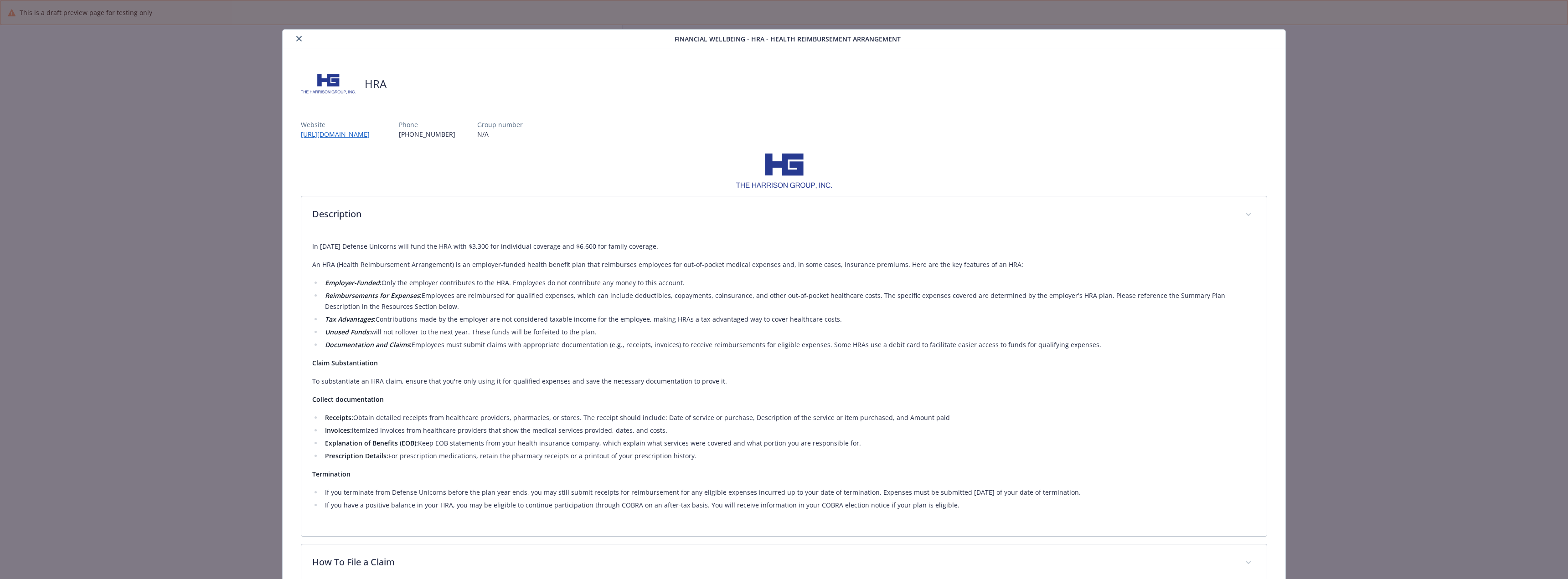
click at [298, 38] on icon "close" at bounding box center [299, 38] width 6 height 6
